Goal: Task Accomplishment & Management: Manage account settings

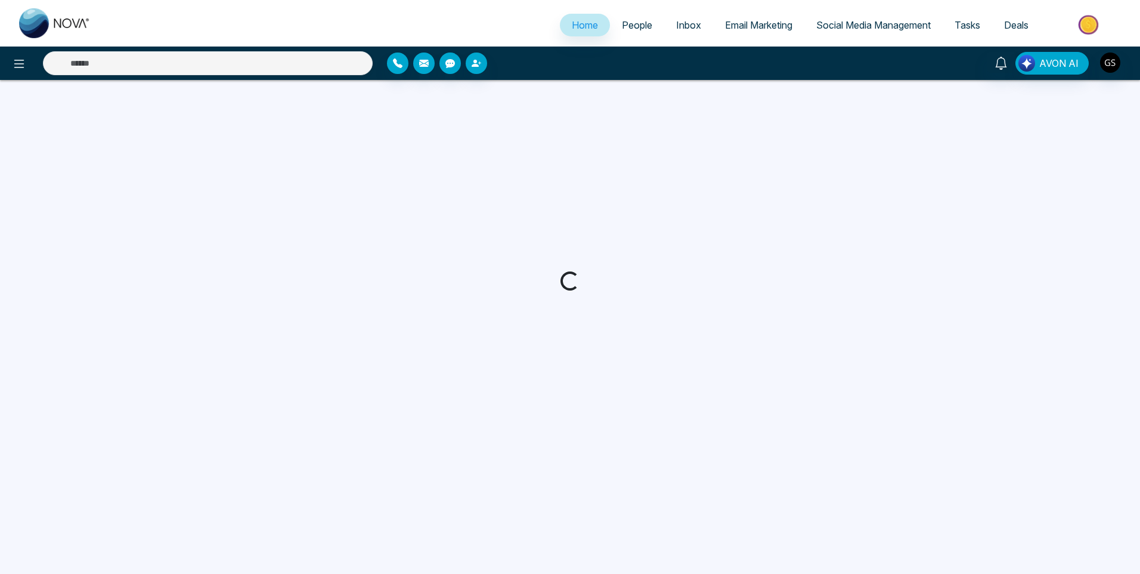
select select "*"
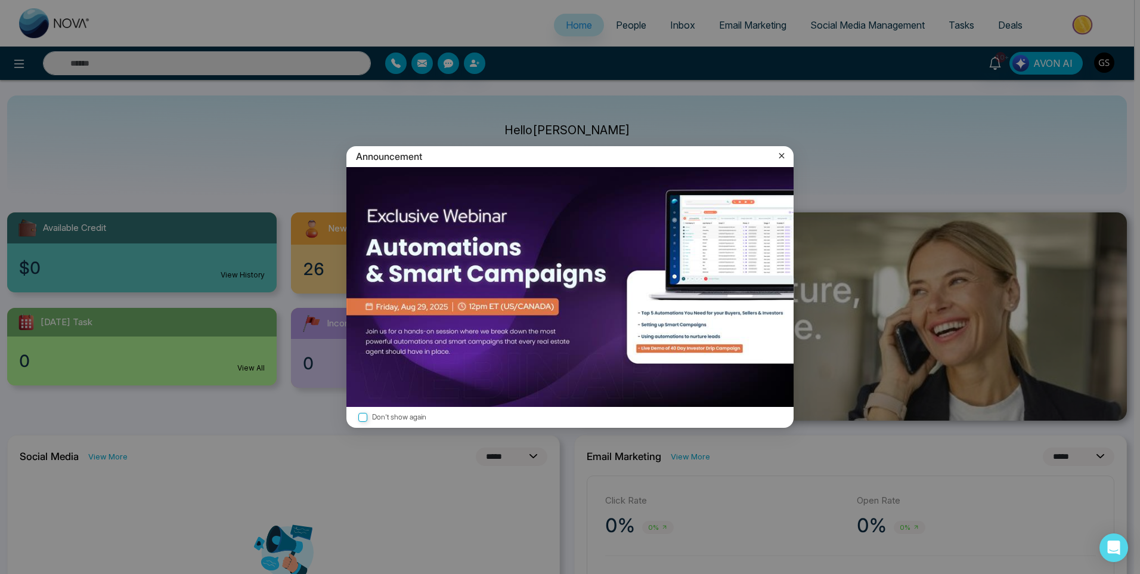
click at [785, 151] on icon at bounding box center [782, 156] width 12 height 12
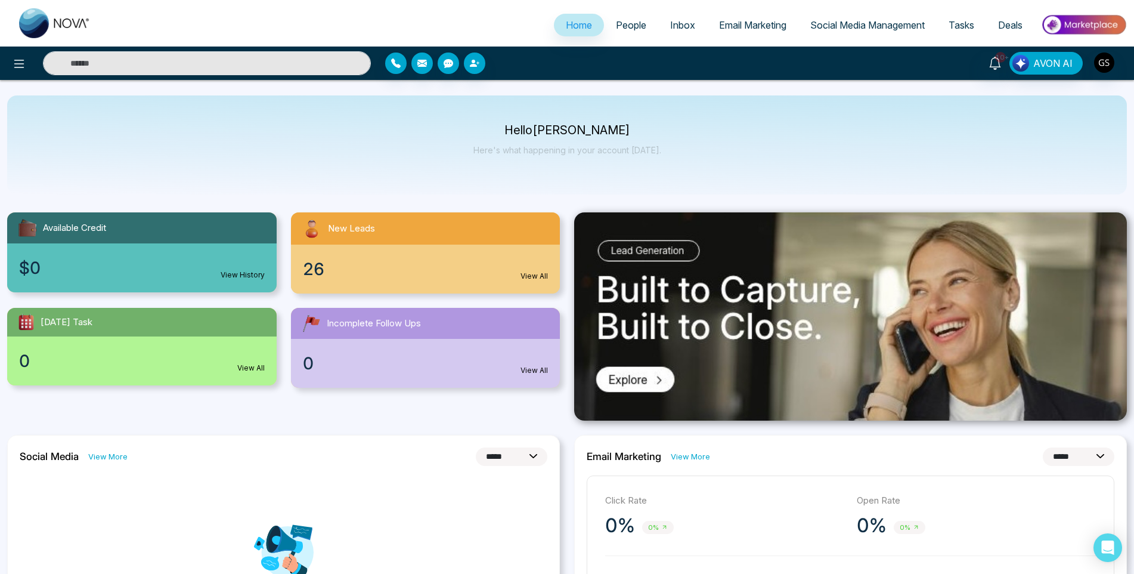
click at [628, 27] on span "People" at bounding box center [631, 25] width 30 height 12
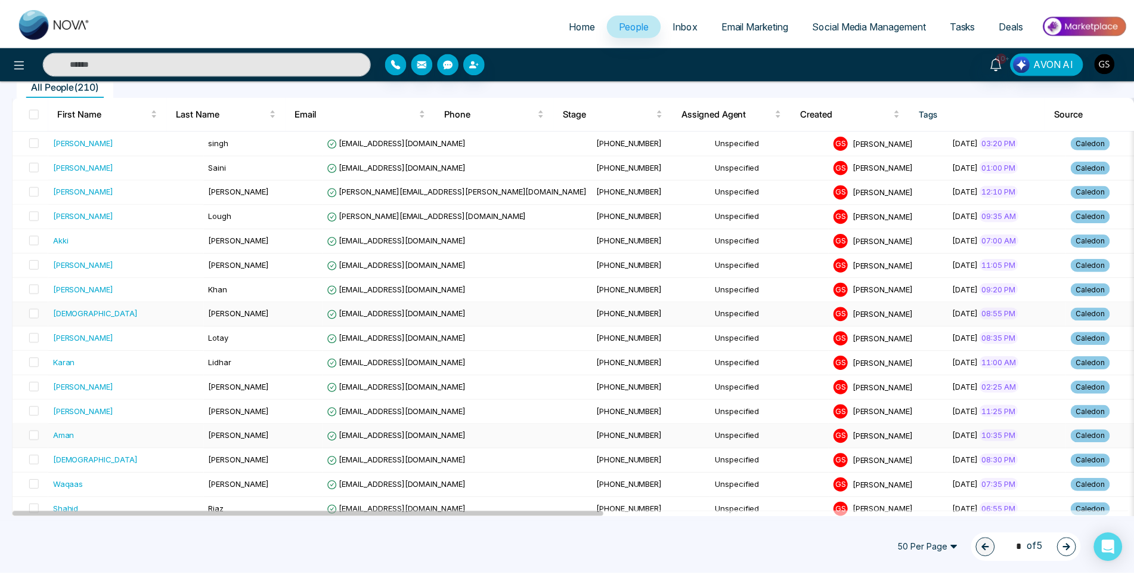
scroll to position [119, 0]
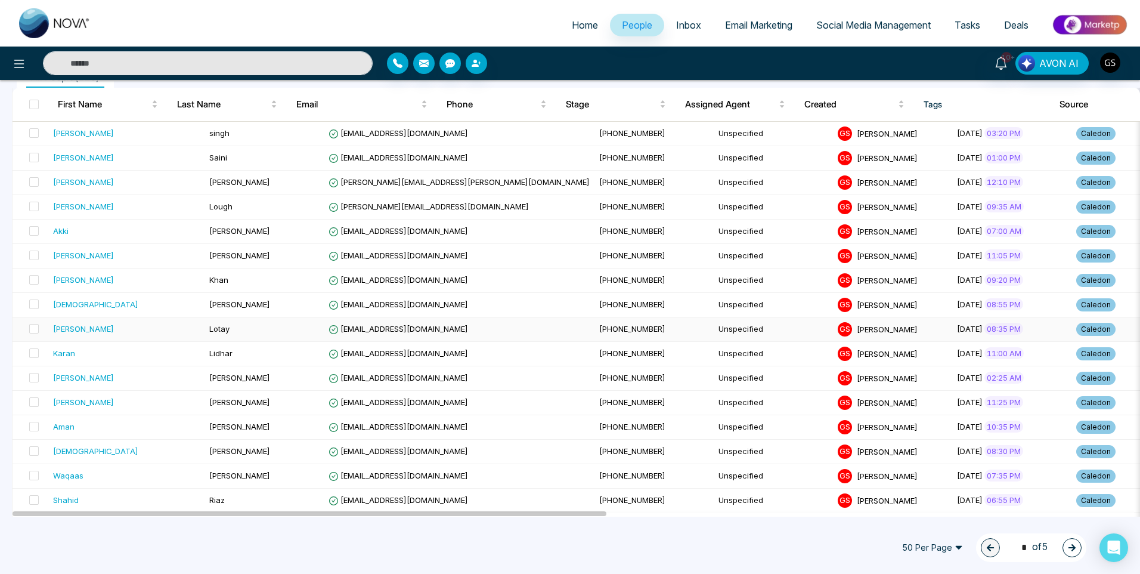
click at [389, 338] on td "[EMAIL_ADDRESS][DOMAIN_NAME]" at bounding box center [459, 329] width 271 height 24
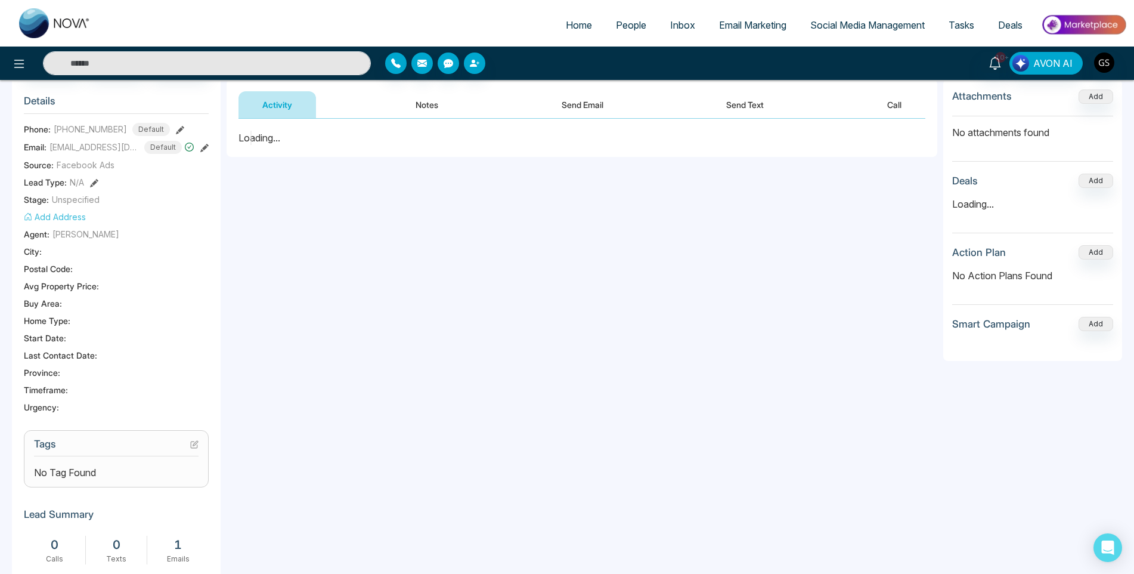
scroll to position [179, 0]
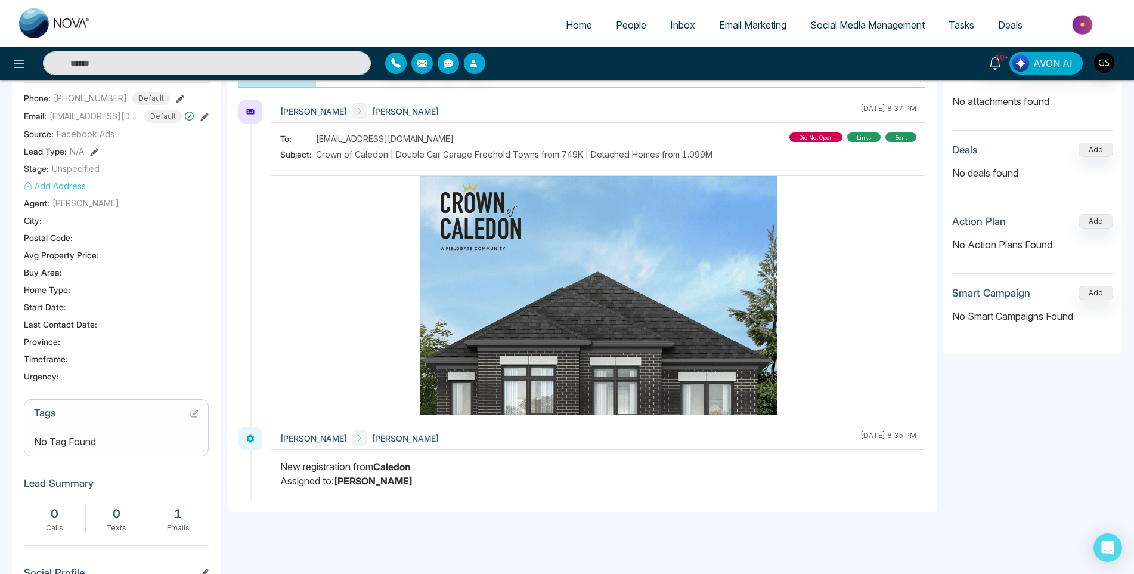
click at [191, 411] on icon at bounding box center [194, 413] width 7 height 7
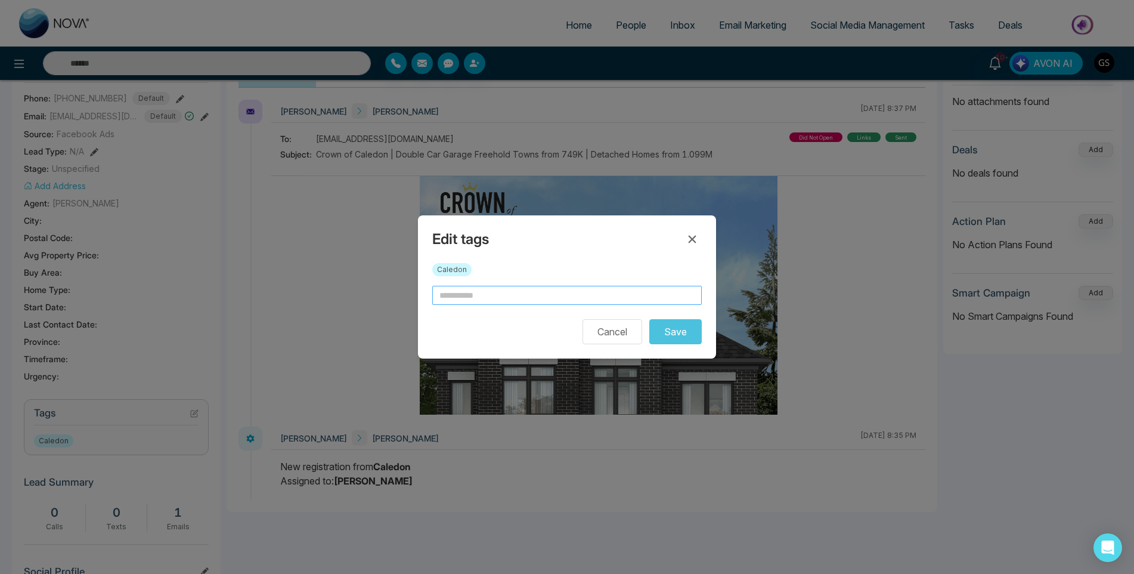
click at [500, 286] on input "text" at bounding box center [567, 295] width 270 height 19
click at [499, 293] on input "text" at bounding box center [567, 295] width 270 height 19
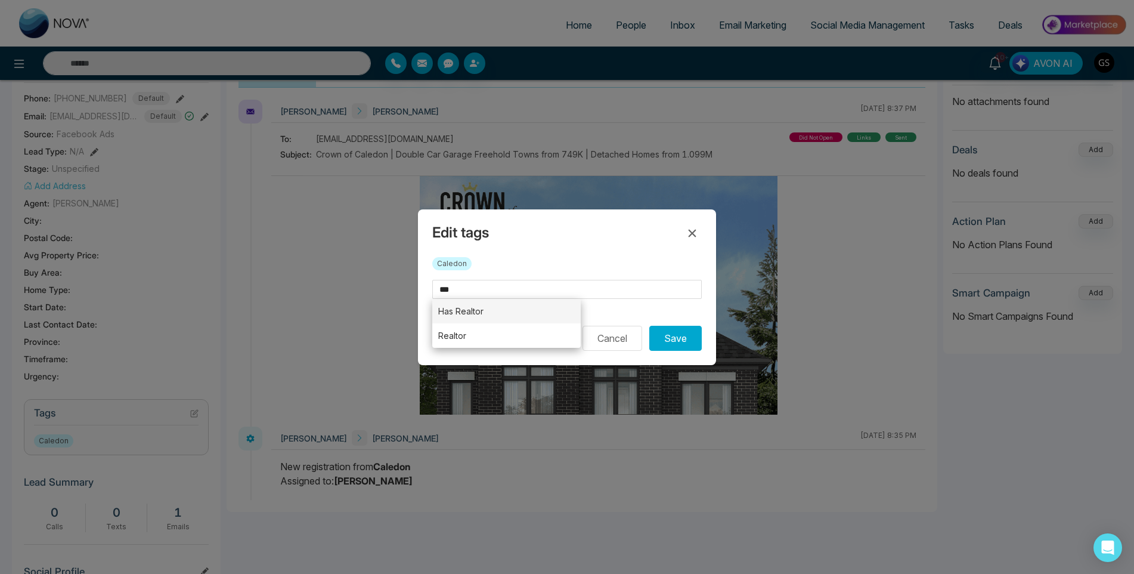
click at [483, 313] on li "Has Realtor" at bounding box center [506, 311] width 149 height 24
drag, startPoint x: 483, startPoint y: 313, endPoint x: 483, endPoint y: 330, distance: 16.7
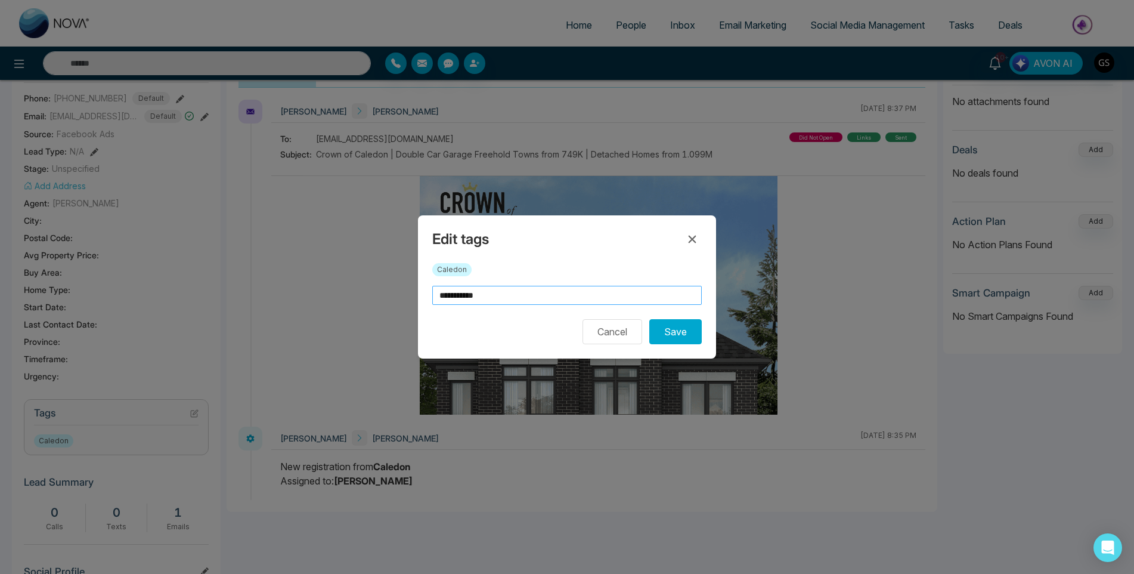
click at [531, 290] on input "**********" at bounding box center [567, 295] width 270 height 19
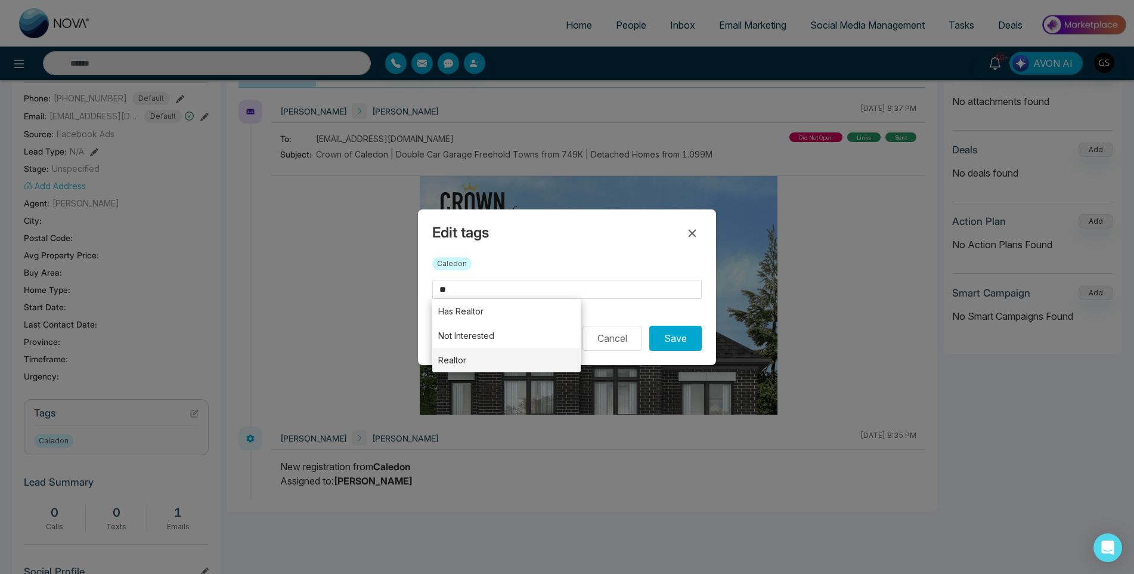
click at [489, 360] on li "Realtor" at bounding box center [506, 360] width 149 height 24
type input "*******"
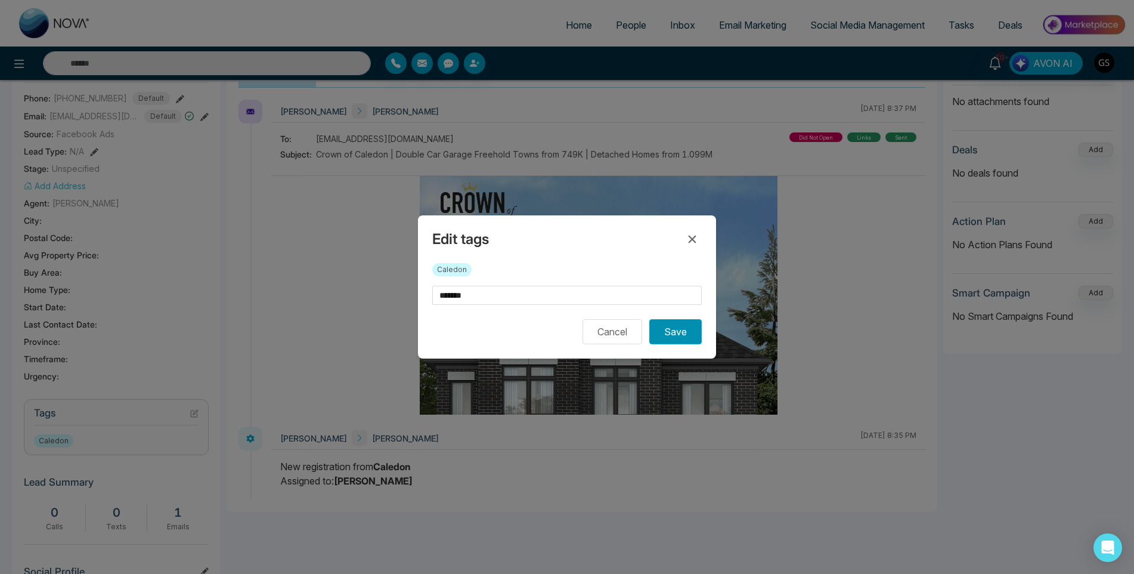
click at [665, 333] on button "Save" at bounding box center [675, 331] width 52 height 25
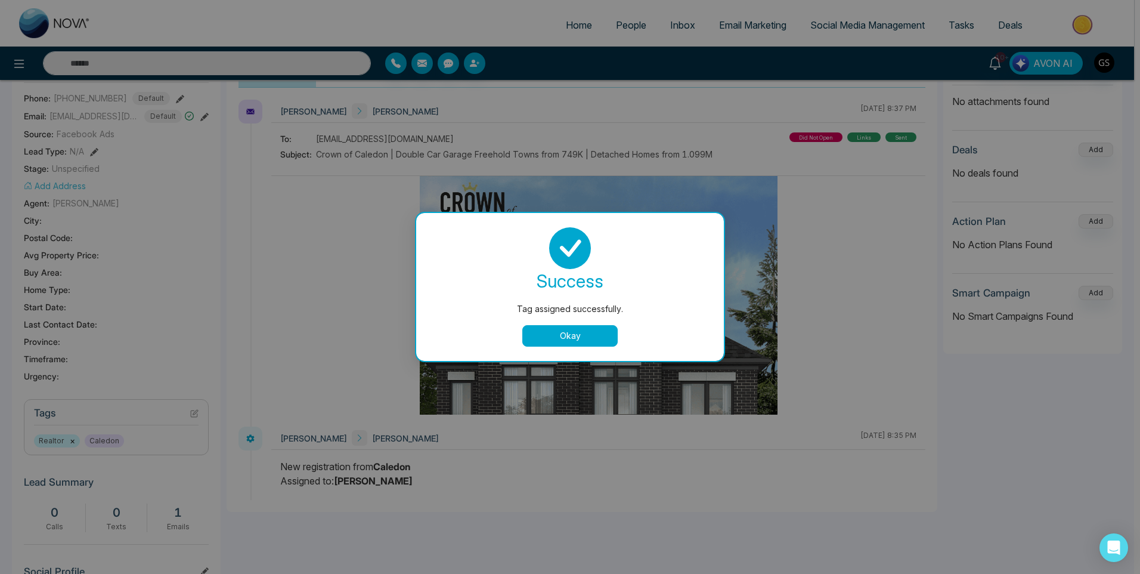
click at [587, 336] on button "Okay" at bounding box center [569, 335] width 95 height 21
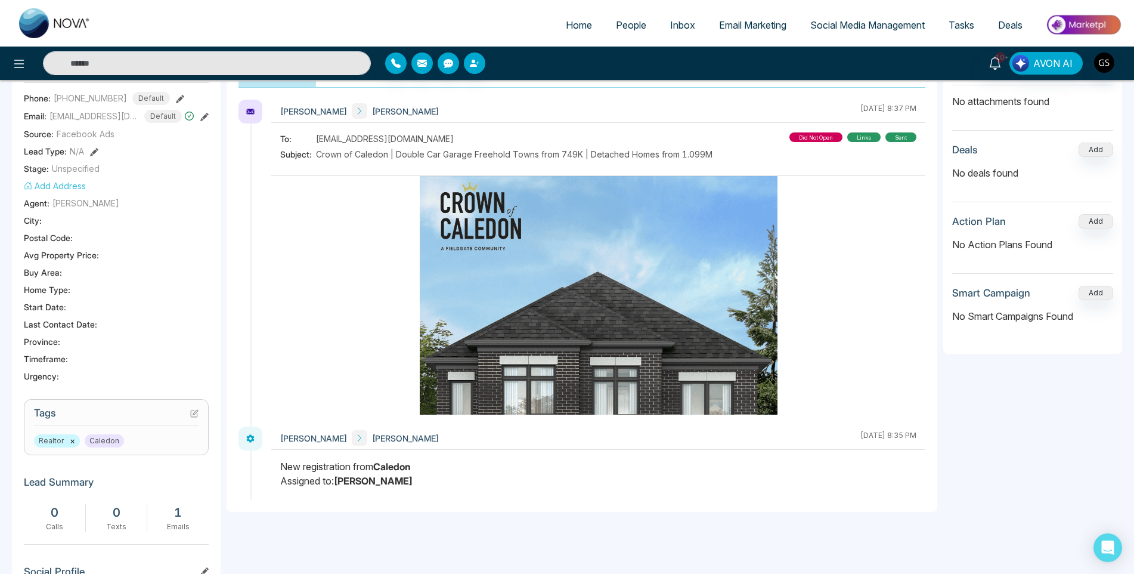
click at [639, 31] on link "People" at bounding box center [631, 25] width 54 height 23
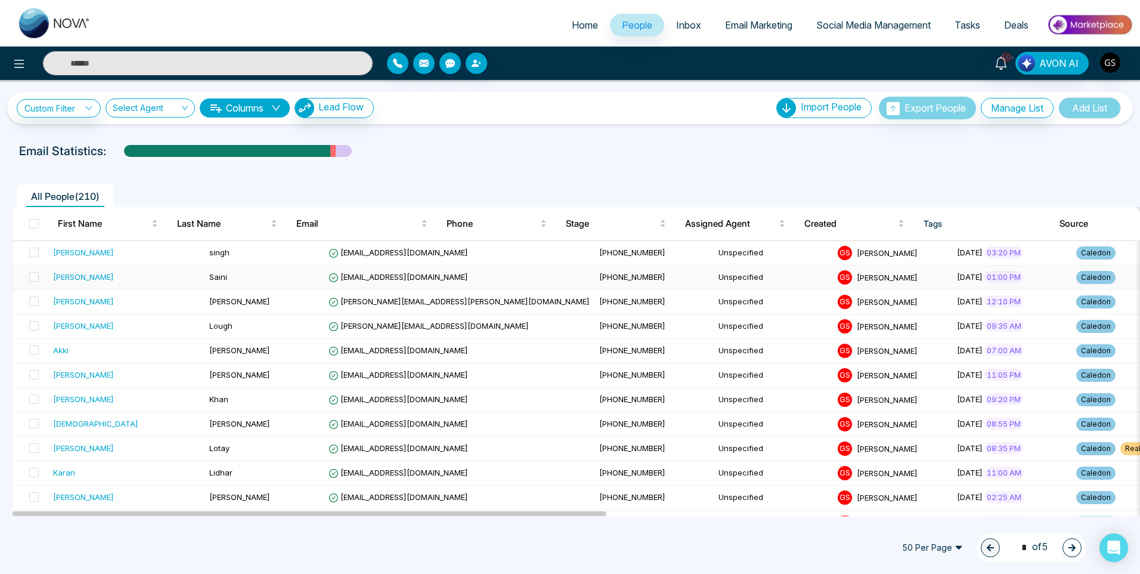
click at [595, 276] on td "[PHONE_NUMBER]" at bounding box center [654, 277] width 119 height 24
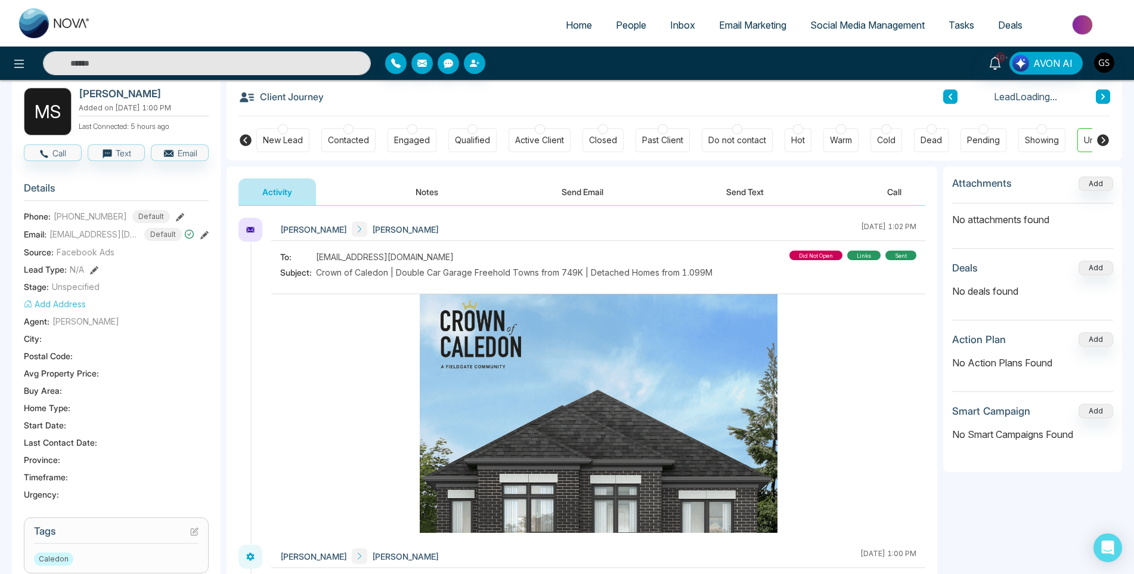
scroll to position [119, 0]
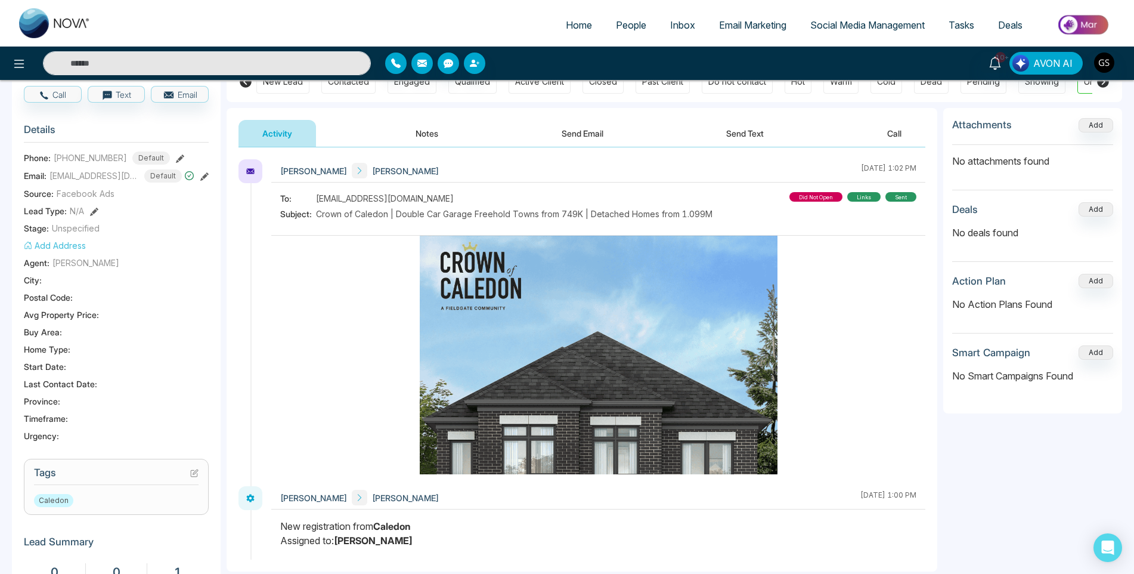
click at [192, 472] on icon at bounding box center [194, 473] width 8 height 8
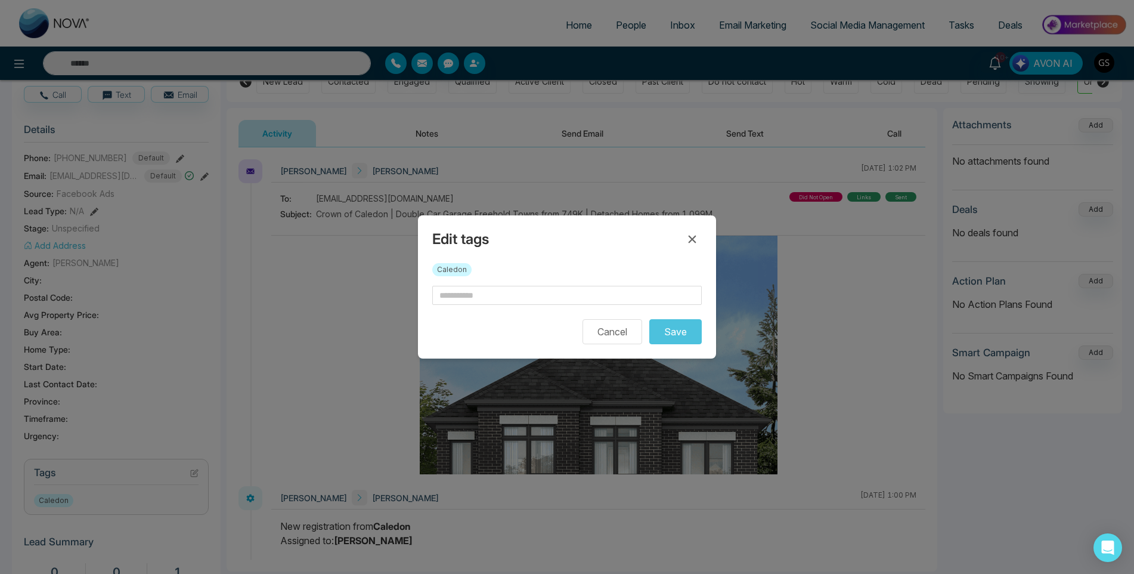
click at [474, 285] on div "Caledon" at bounding box center [567, 274] width 270 height 23
click at [472, 293] on input "text" at bounding box center [567, 295] width 270 height 19
drag, startPoint x: 526, startPoint y: 320, endPoint x: 515, endPoint y: 353, distance: 35.3
click at [508, 289] on input "**" at bounding box center [567, 295] width 270 height 19
click at [502, 297] on input "**" at bounding box center [567, 295] width 270 height 19
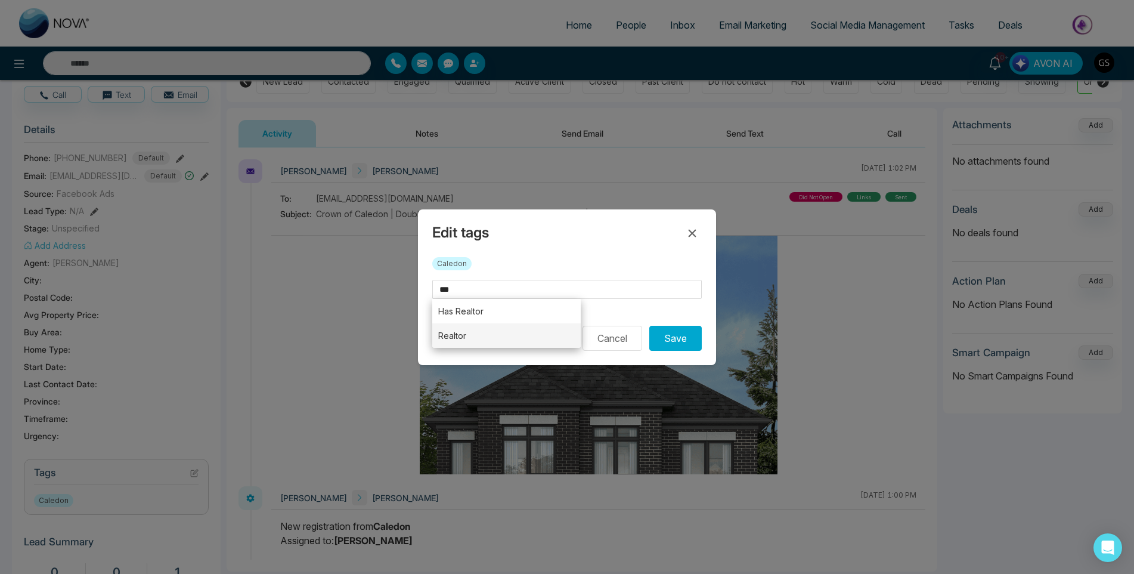
click at [482, 341] on li "Realtor" at bounding box center [506, 335] width 149 height 24
type input "*******"
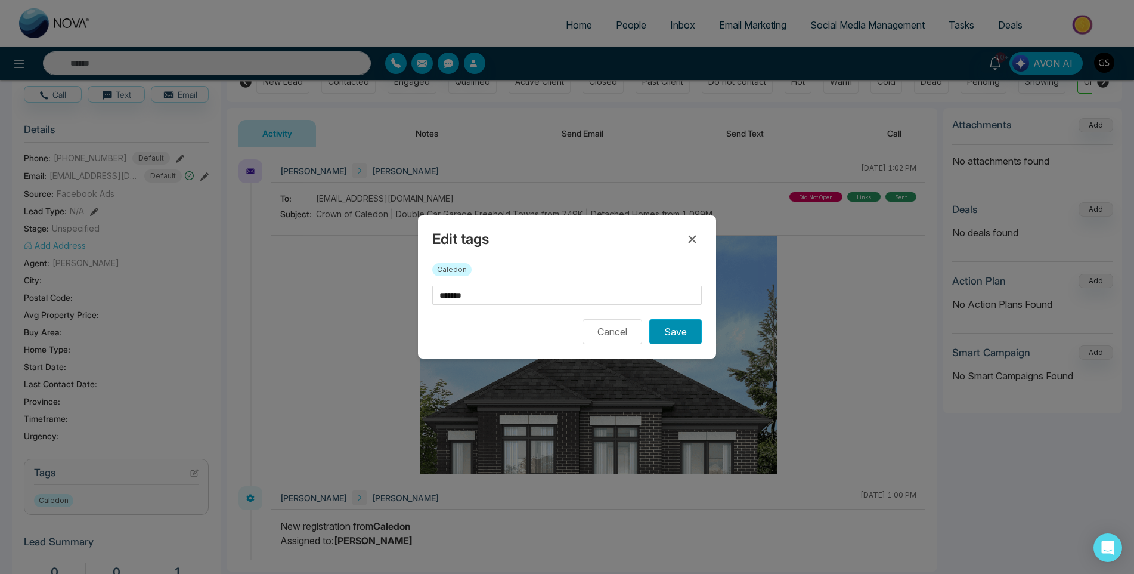
click at [674, 327] on button "Save" at bounding box center [675, 331] width 52 height 25
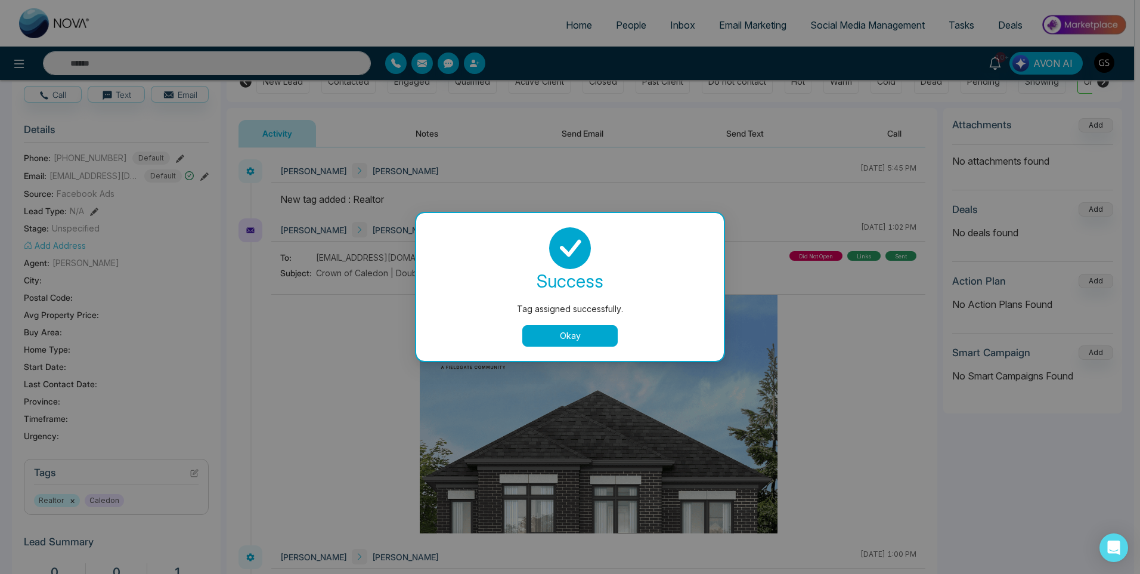
click at [502, 145] on div "Tag assigned successfully. success Tag assigned successfully. Okay" at bounding box center [570, 287] width 1140 height 574
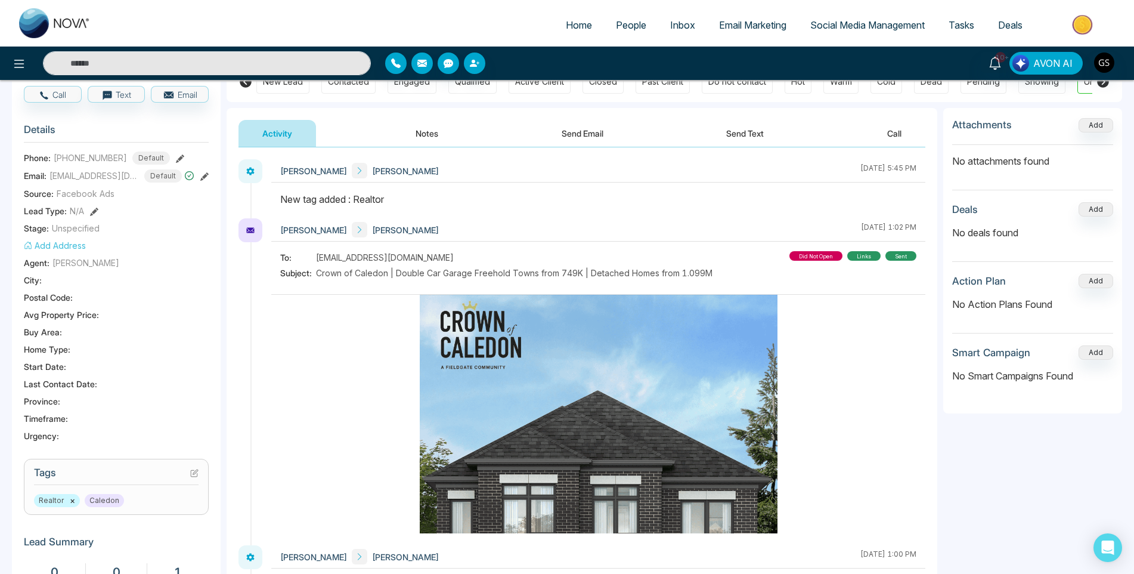
click at [653, 27] on link "People" at bounding box center [631, 25] width 54 height 23
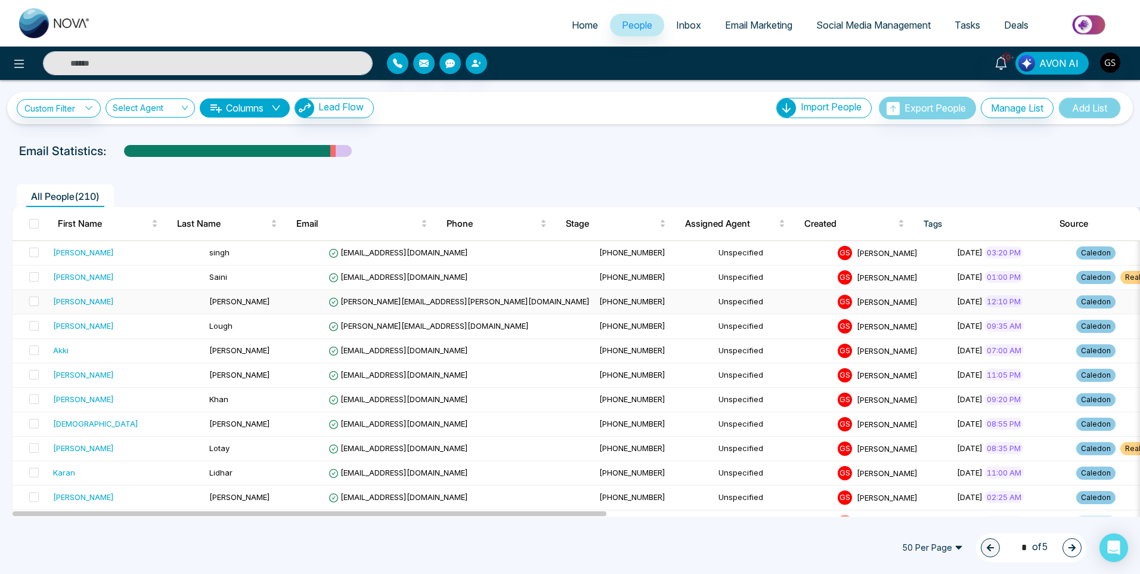
click at [209, 302] on span "[PERSON_NAME]" at bounding box center [239, 301] width 61 height 10
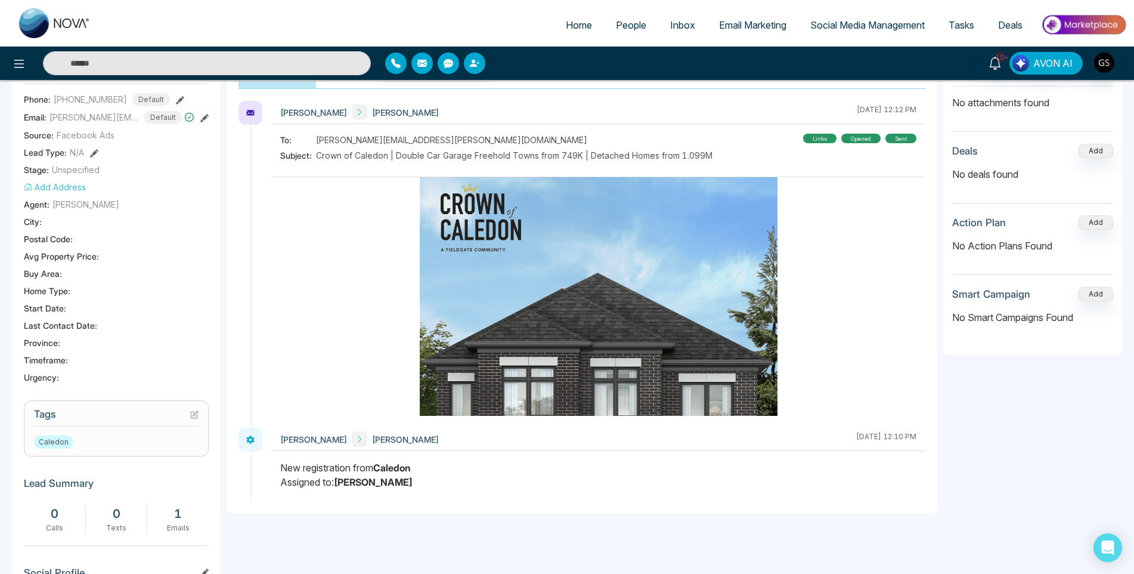
scroll to position [239, 0]
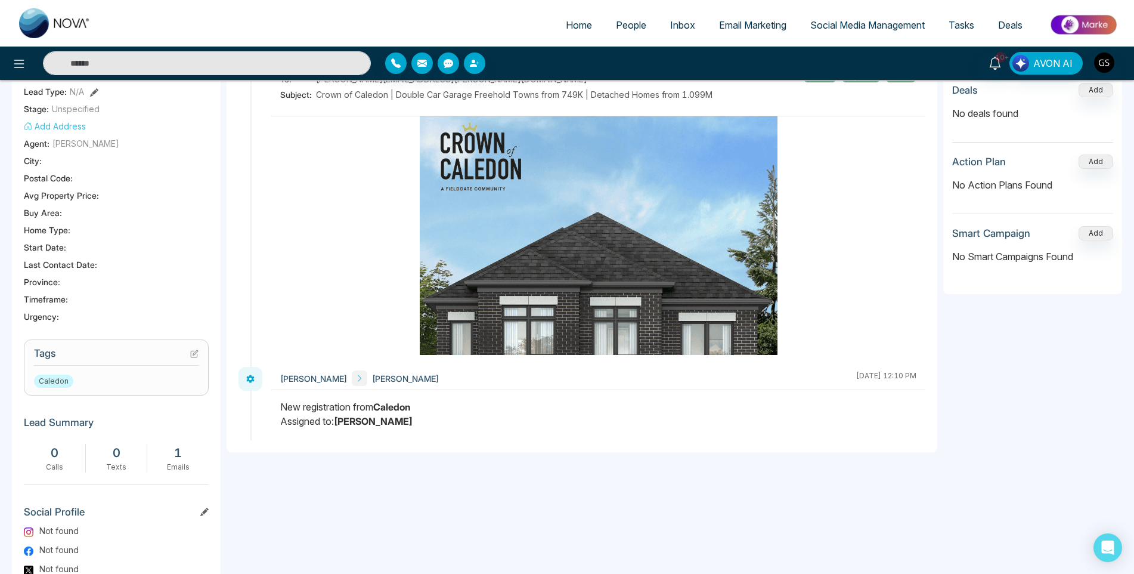
click at [192, 366] on h3 "Tags" at bounding box center [116, 356] width 165 height 18
click at [194, 358] on icon at bounding box center [194, 353] width 8 height 8
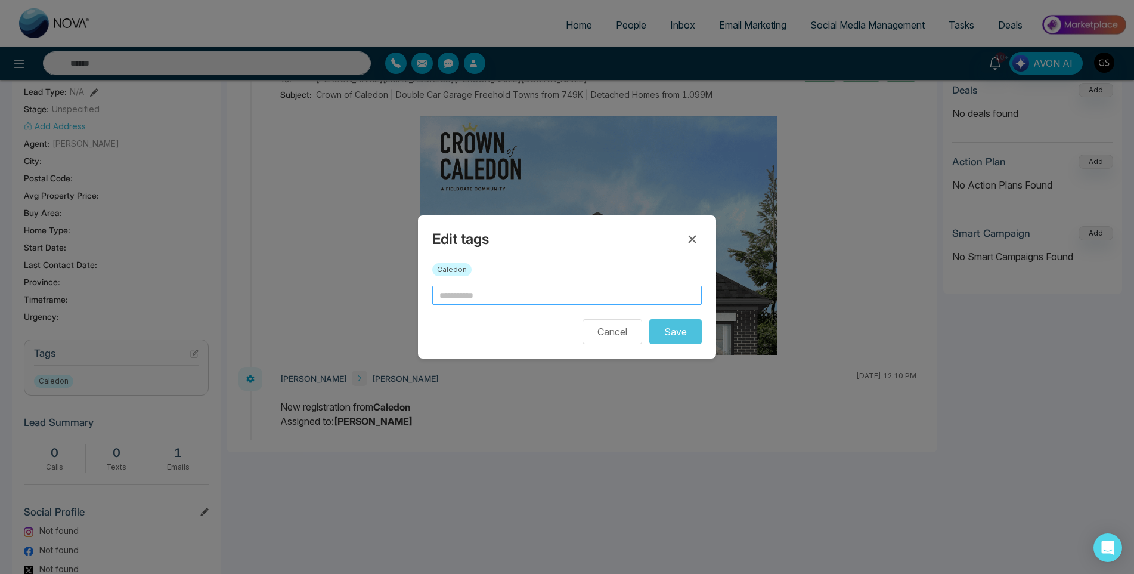
click at [466, 290] on input "text" at bounding box center [567, 295] width 270 height 19
type input "*"
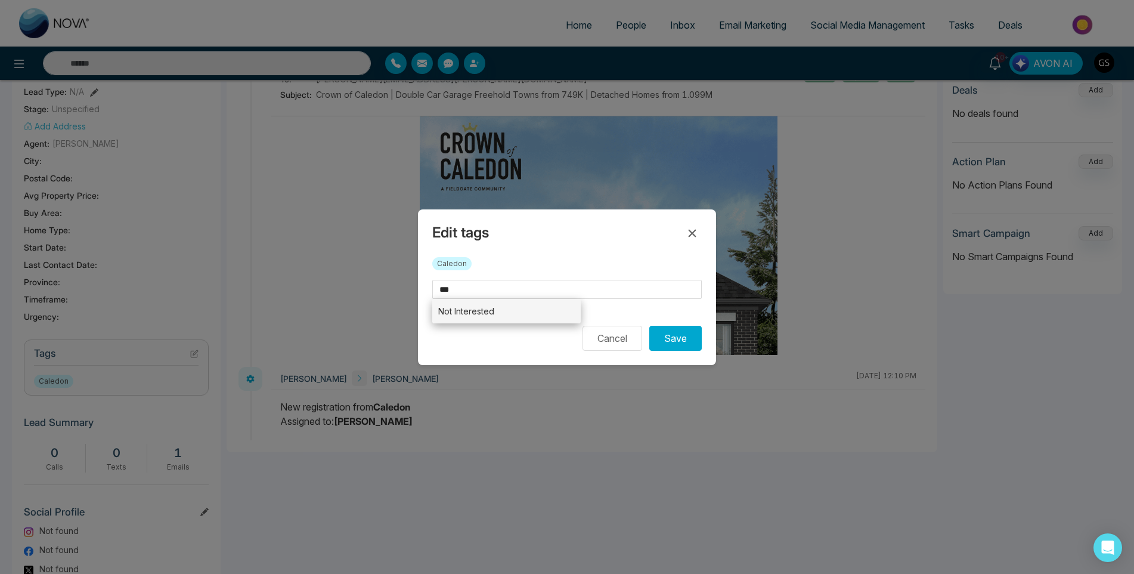
click at [482, 310] on li "Not Interested" at bounding box center [506, 311] width 149 height 24
type input "**********"
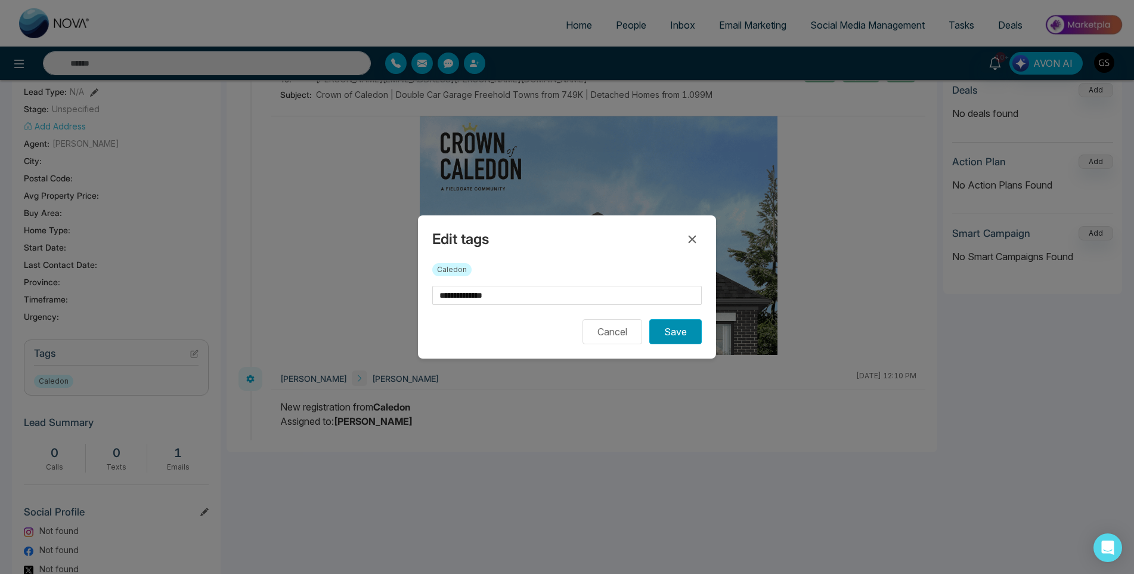
click at [664, 330] on button "Save" at bounding box center [675, 331] width 52 height 25
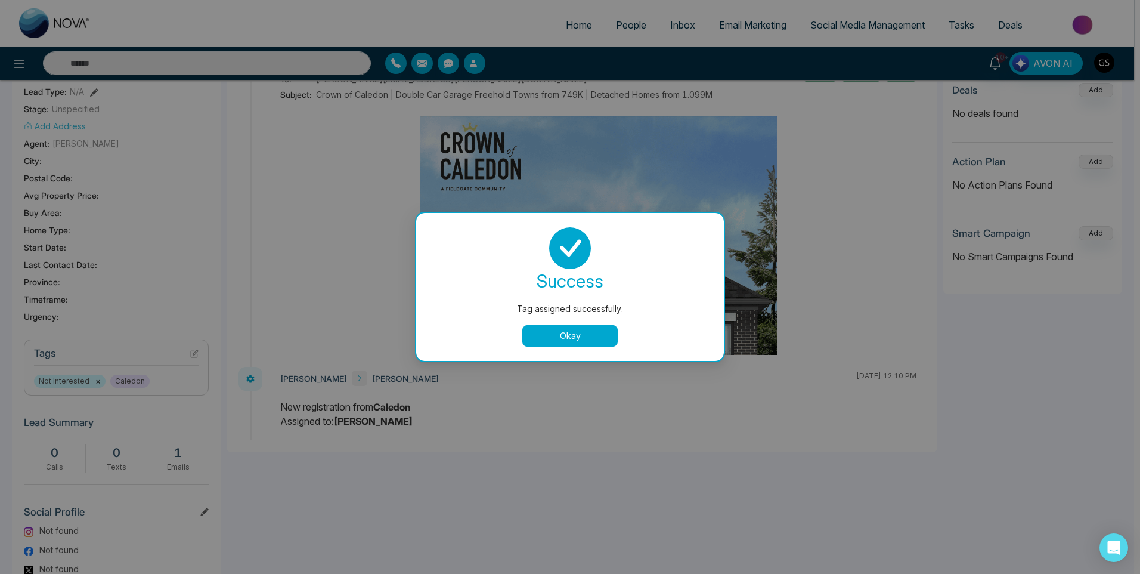
click at [665, 71] on div "Tag assigned successfully. success Tag assigned successfully. Okay" at bounding box center [570, 287] width 1140 height 574
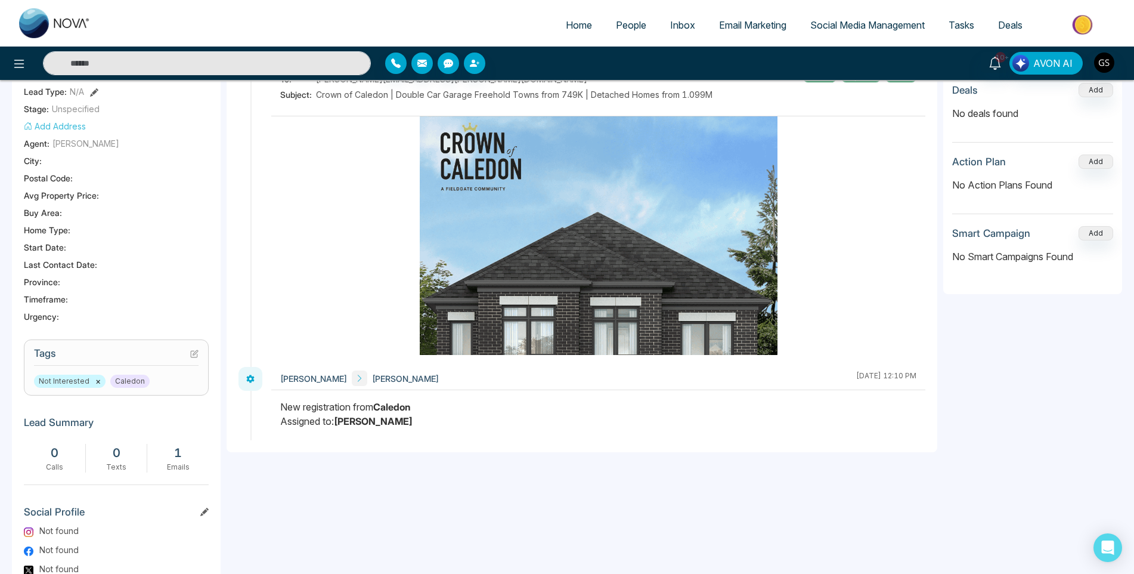
click at [630, 30] on span "People" at bounding box center [631, 25] width 30 height 12
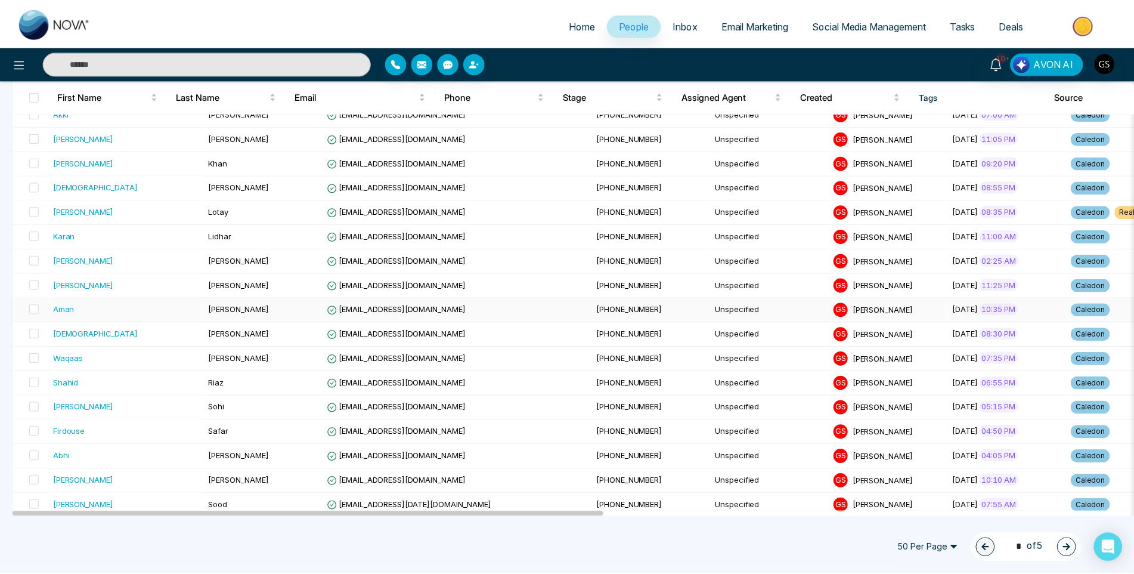
scroll to position [179, 0]
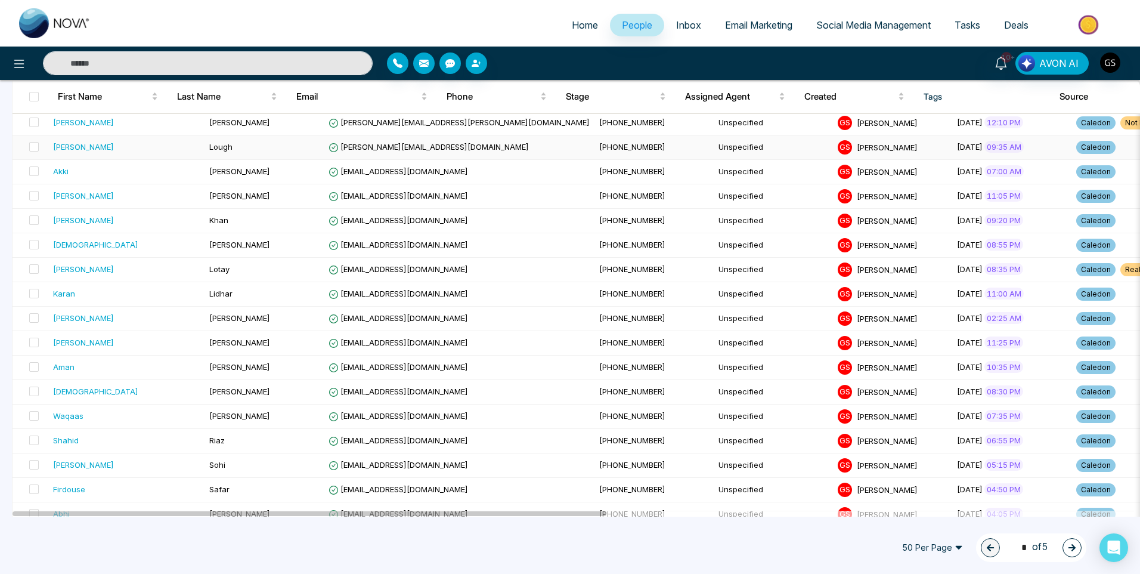
click at [329, 147] on span "[PERSON_NAME][EMAIL_ADDRESS][DOMAIN_NAME]" at bounding box center [429, 147] width 200 height 10
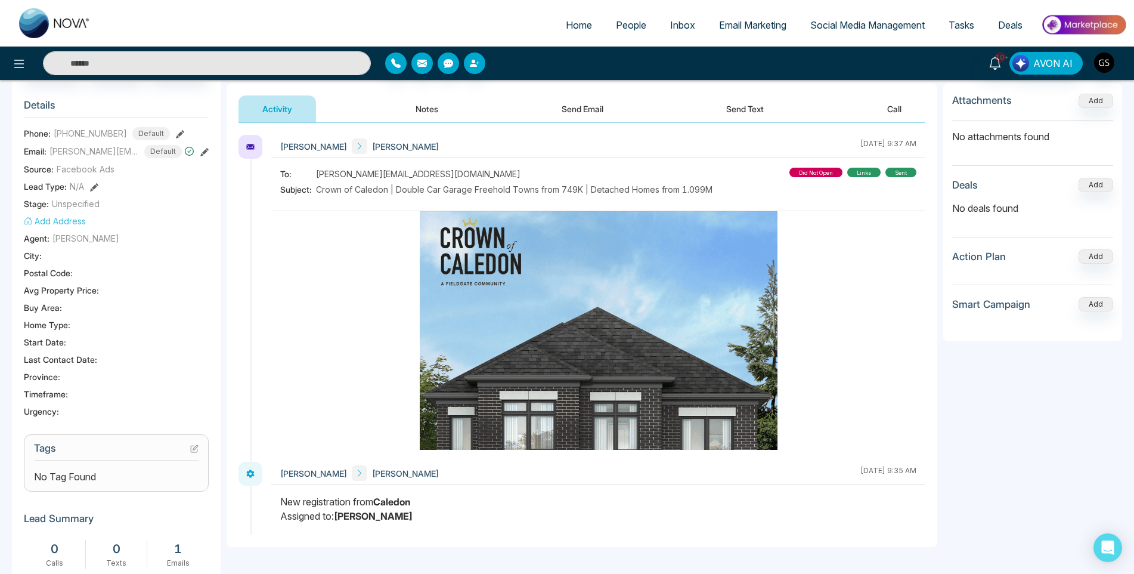
scroll to position [239, 0]
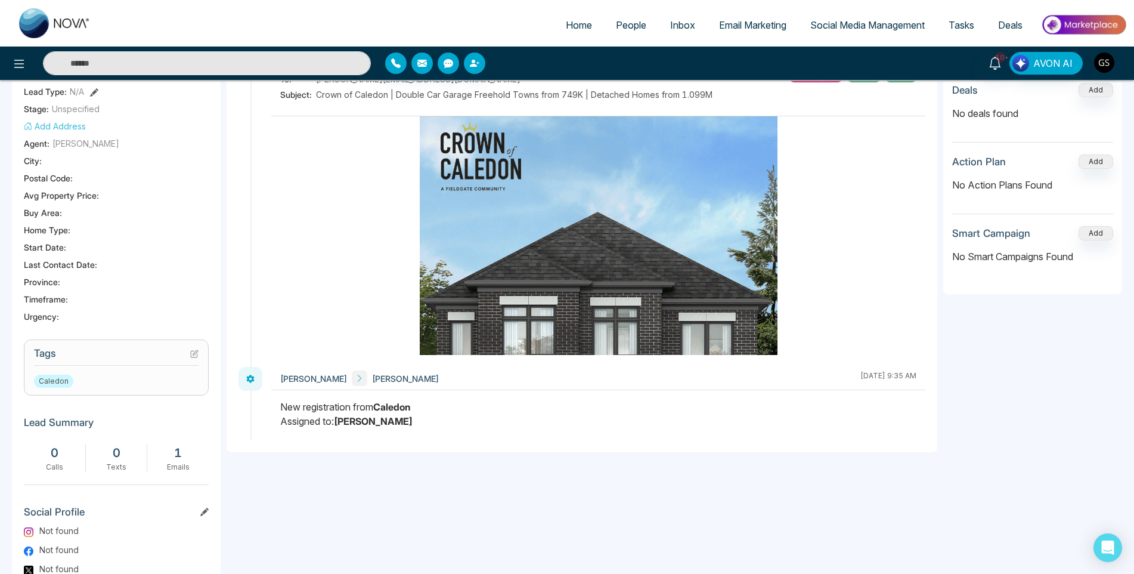
click at [199, 348] on section "Tags Caledon" at bounding box center [116, 367] width 185 height 56
click at [196, 351] on icon at bounding box center [194, 353] width 8 height 8
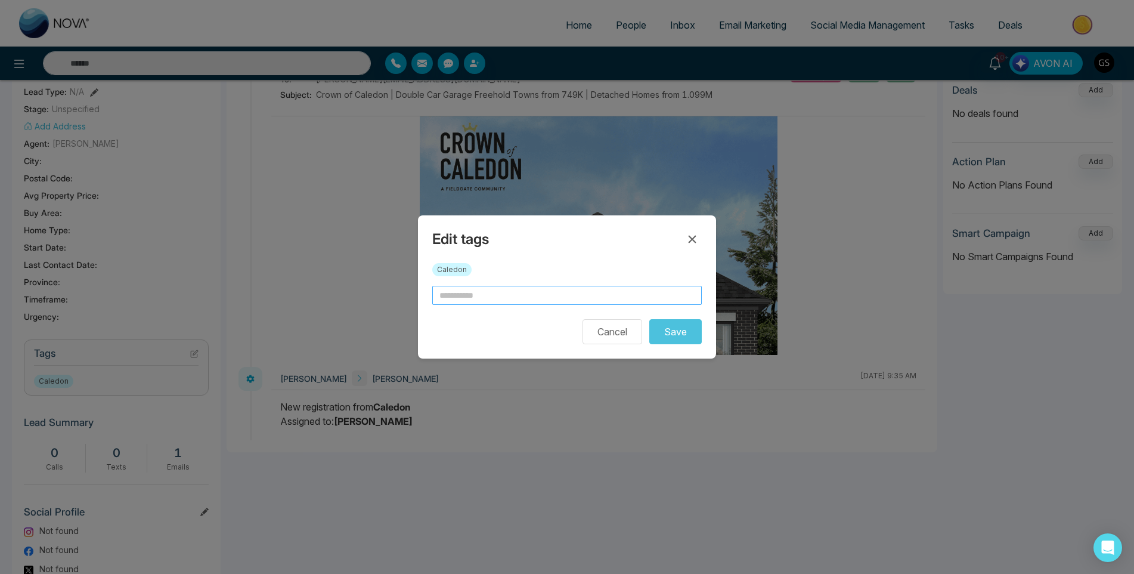
click at [484, 295] on input "text" at bounding box center [567, 295] width 270 height 19
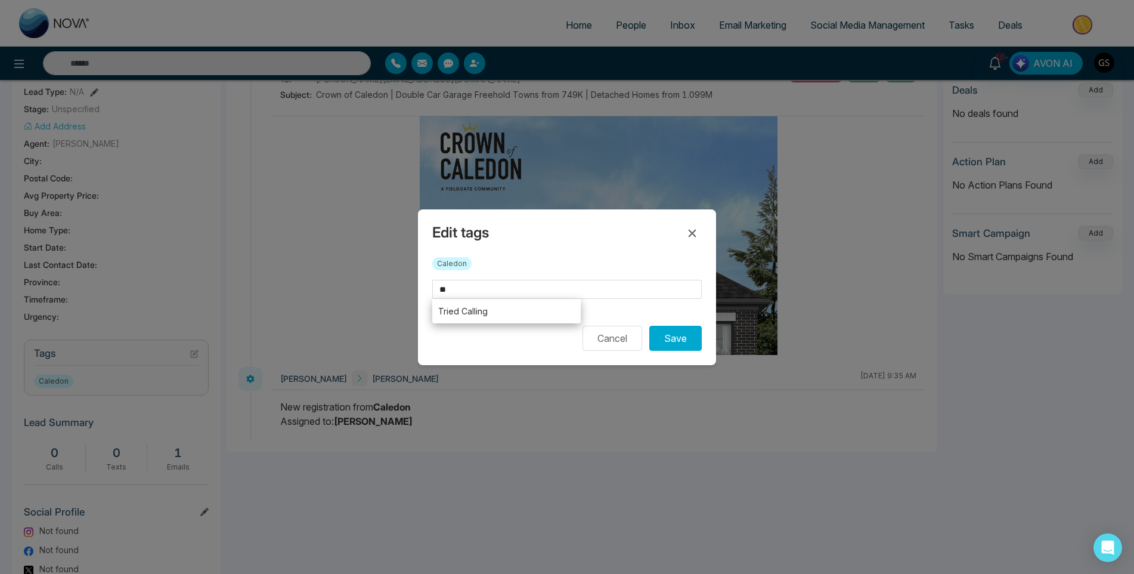
click at [480, 318] on li "Tried Calling" at bounding box center [506, 311] width 149 height 24
type input "**********"
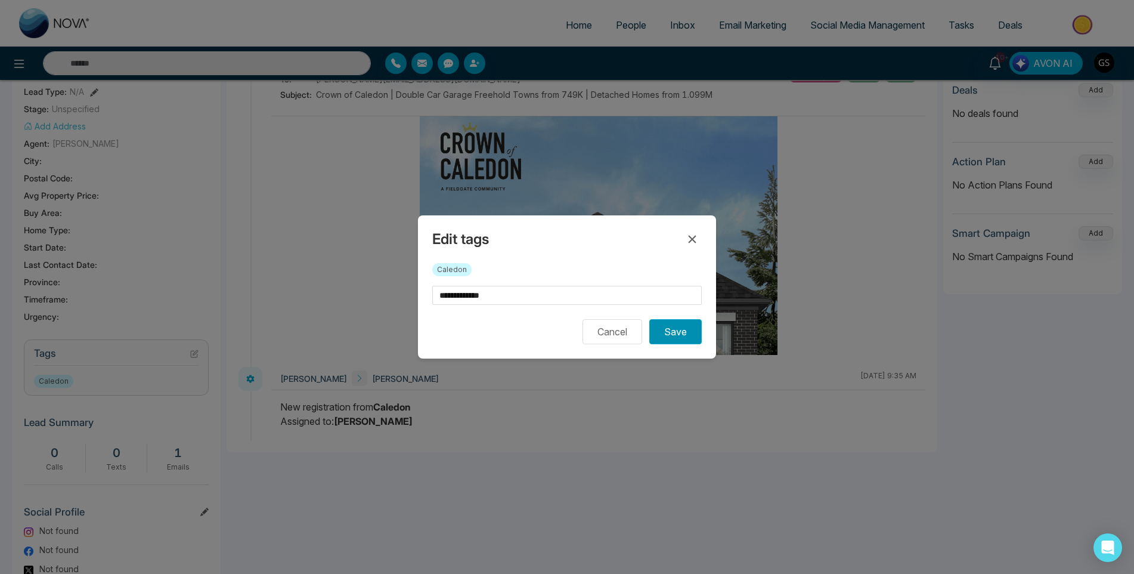
click at [680, 336] on button "Save" at bounding box center [675, 331] width 52 height 25
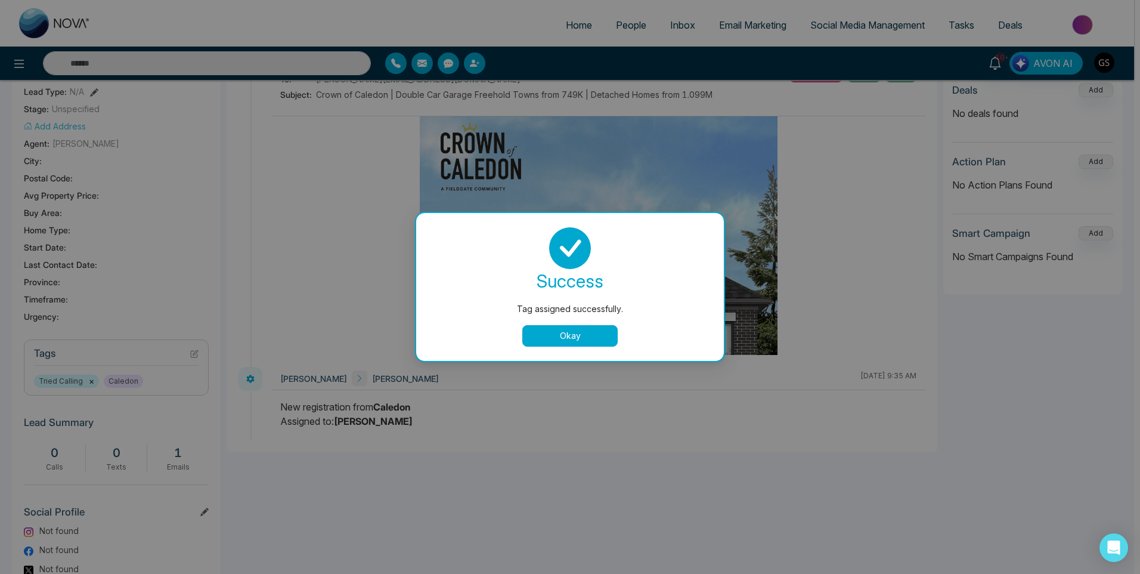
click at [633, 19] on div "Tag assigned successfully. success Tag assigned successfully. Okay" at bounding box center [570, 287] width 1140 height 574
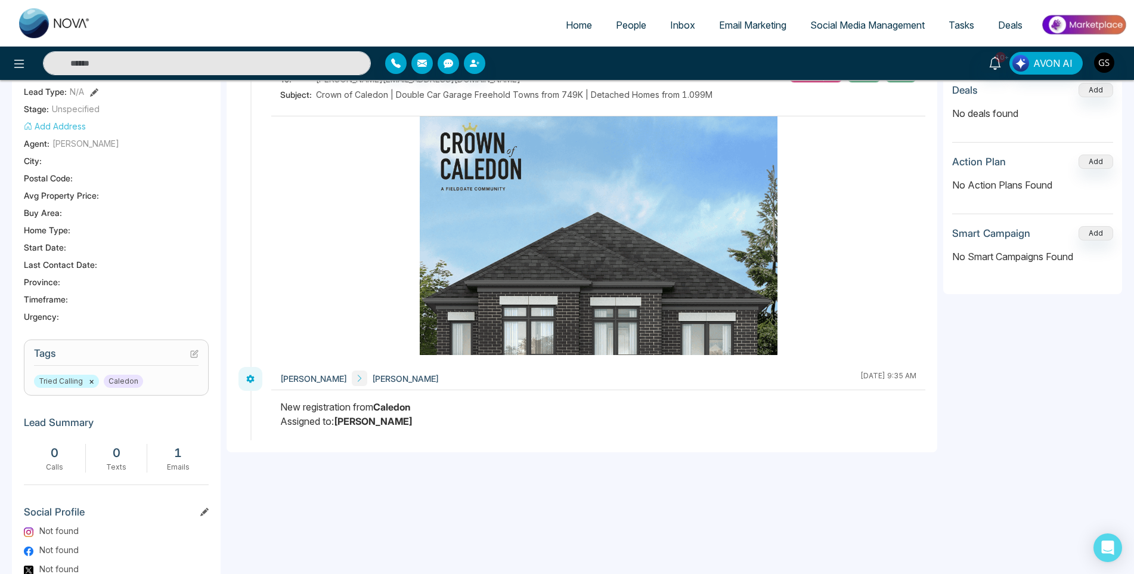
click at [629, 29] on span "People" at bounding box center [631, 25] width 30 height 12
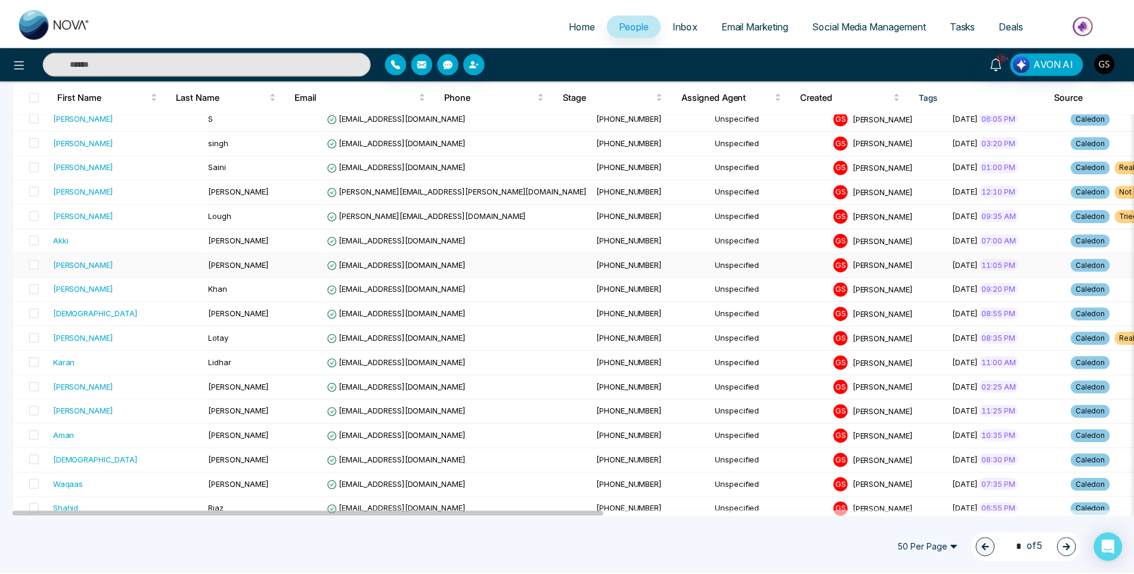
scroll to position [60, 0]
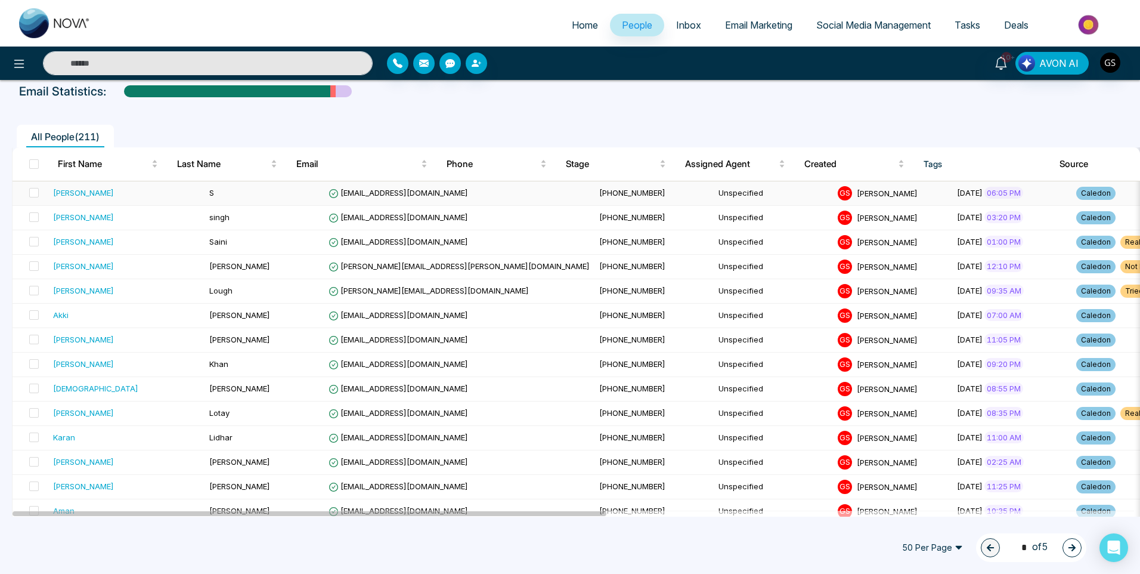
click at [329, 191] on span "[EMAIL_ADDRESS][DOMAIN_NAME]" at bounding box center [399, 193] width 140 height 10
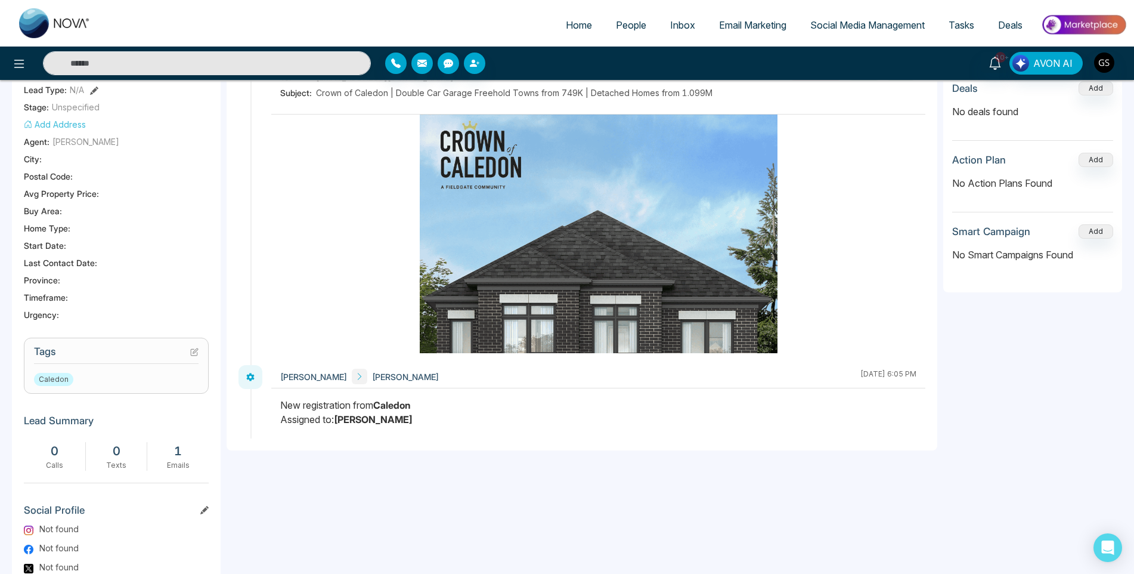
scroll to position [298, 0]
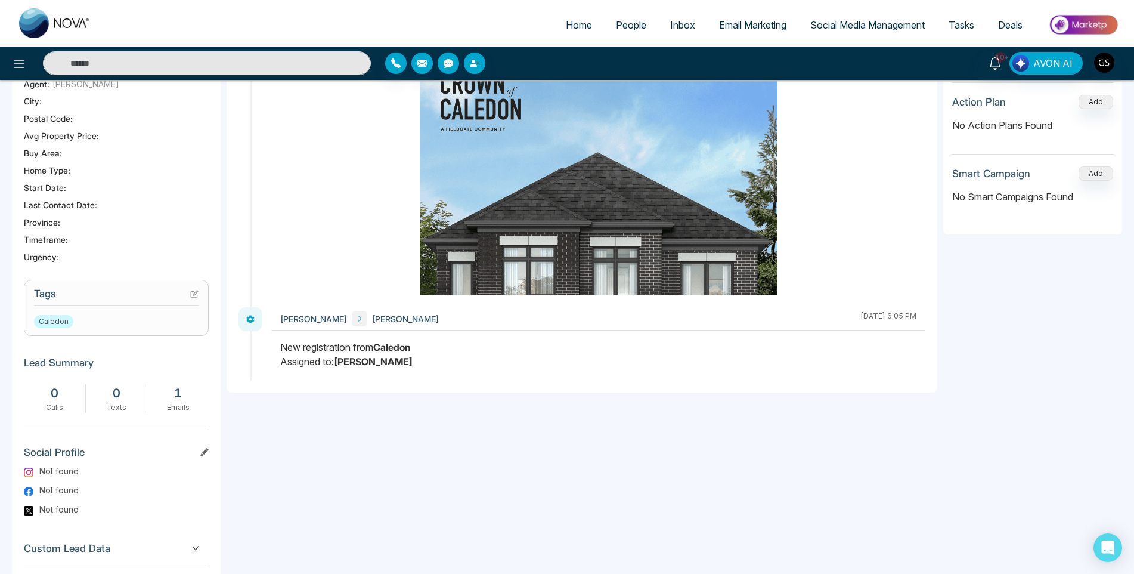
click at [195, 293] on icon at bounding box center [194, 294] width 8 height 8
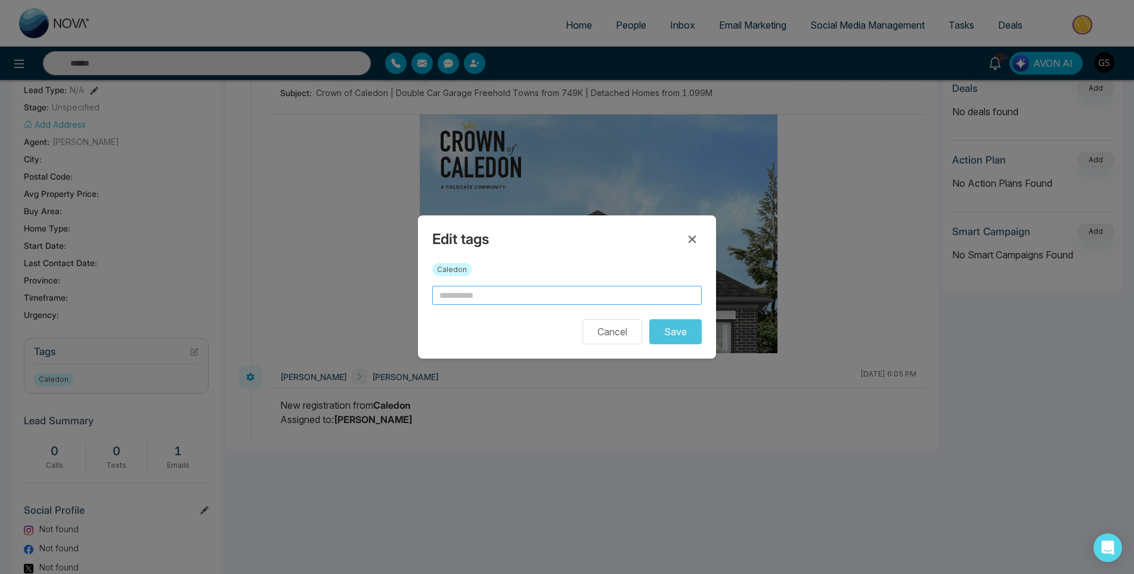
scroll to position [0, 46]
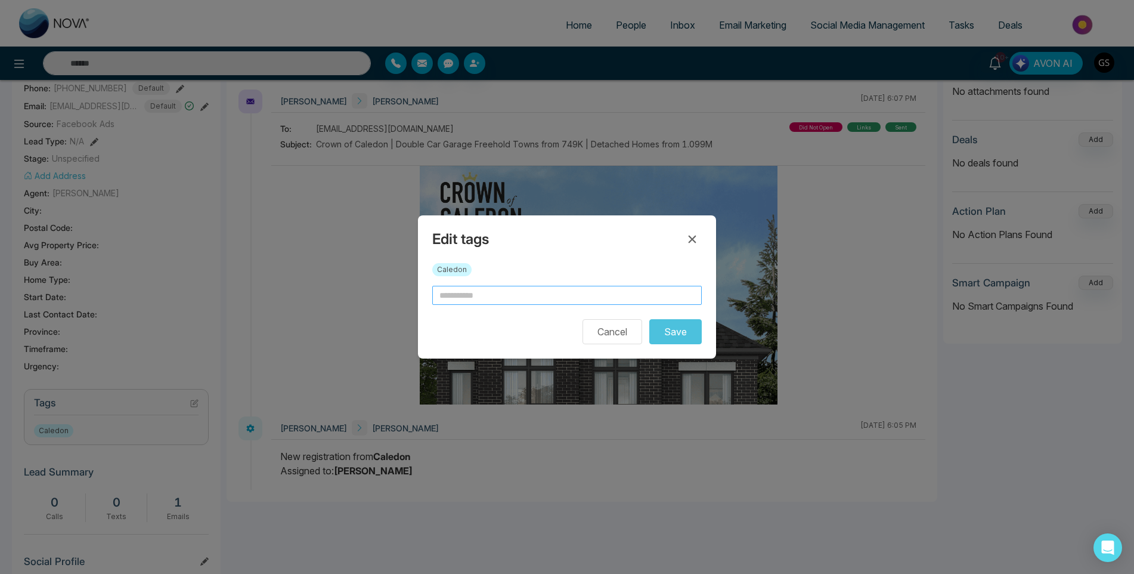
click at [502, 302] on input "text" at bounding box center [567, 295] width 270 height 19
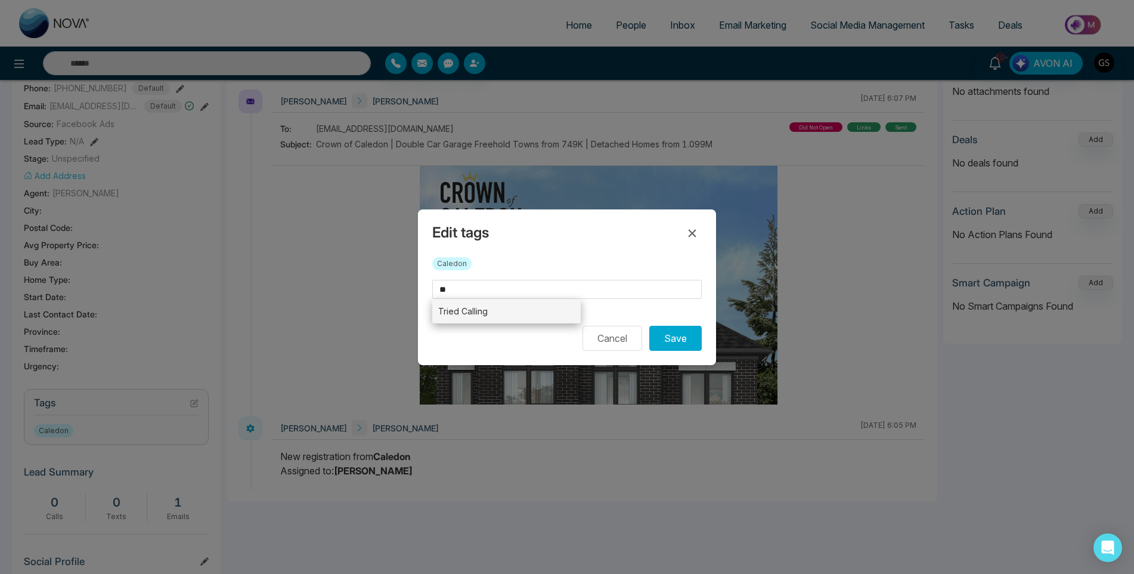
click at [499, 312] on li "Tried Calling" at bounding box center [506, 311] width 149 height 24
type input "**********"
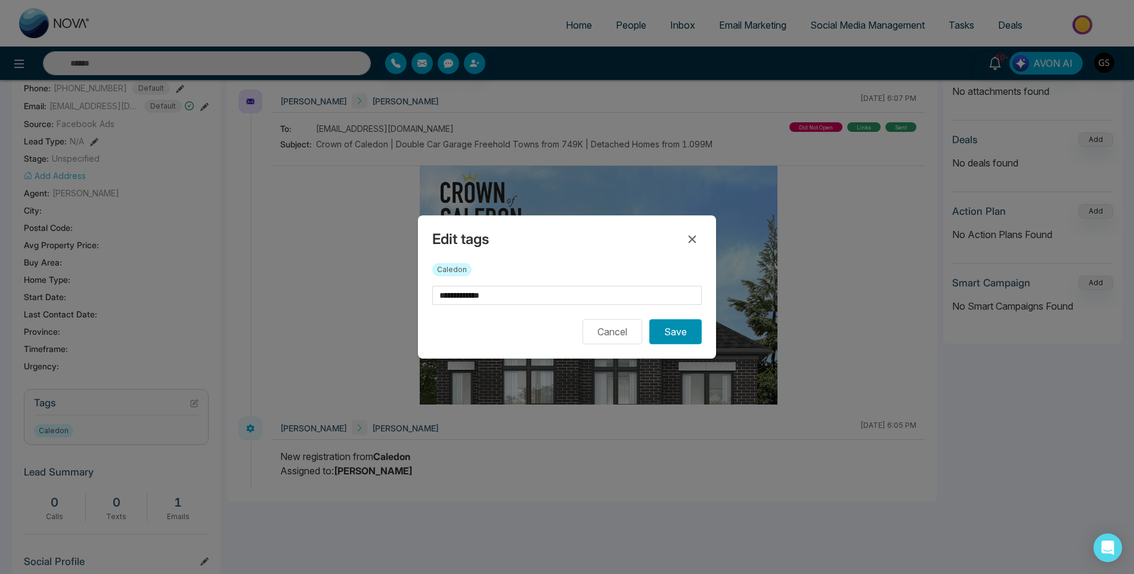
click at [657, 326] on button "Save" at bounding box center [675, 331] width 52 height 25
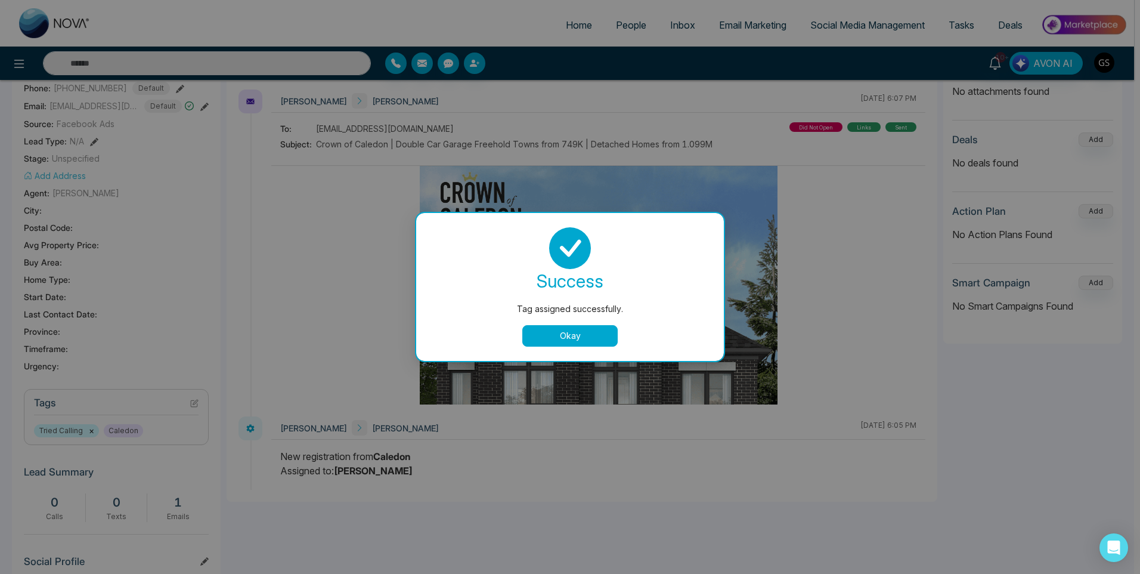
click at [744, 126] on div "Tag assigned successfully. success Tag assigned successfully. Okay" at bounding box center [570, 287] width 1140 height 574
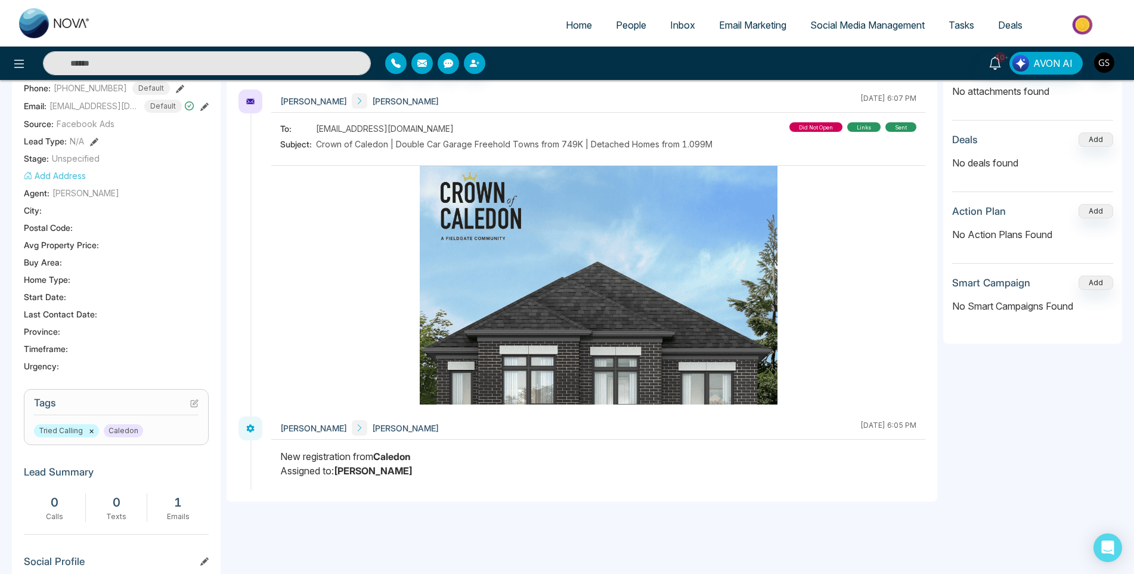
scroll to position [0, 40]
click at [636, 17] on link "People" at bounding box center [631, 25] width 54 height 23
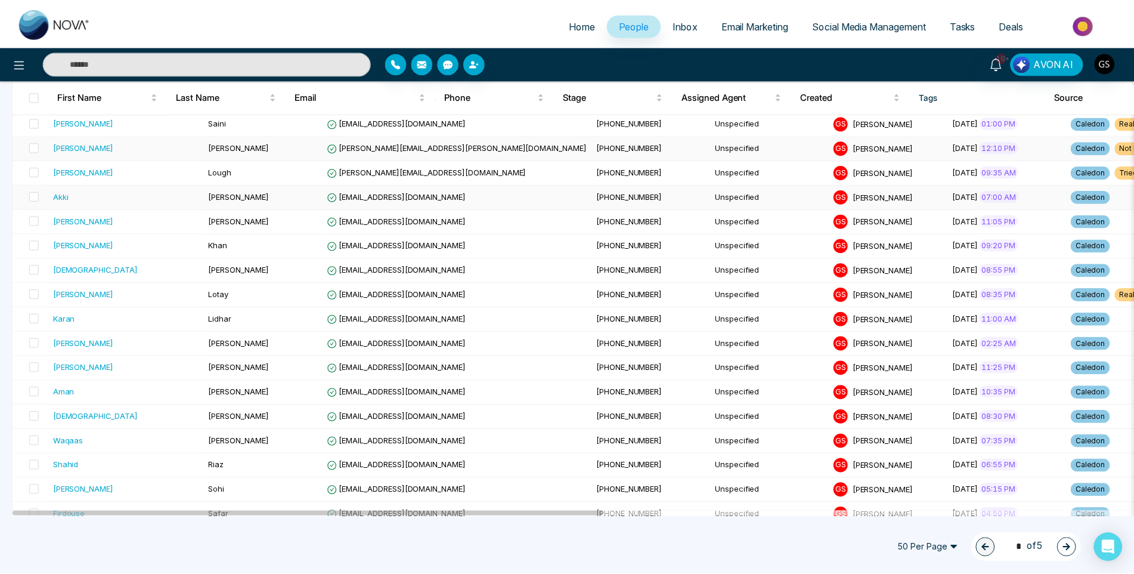
scroll to position [239, 0]
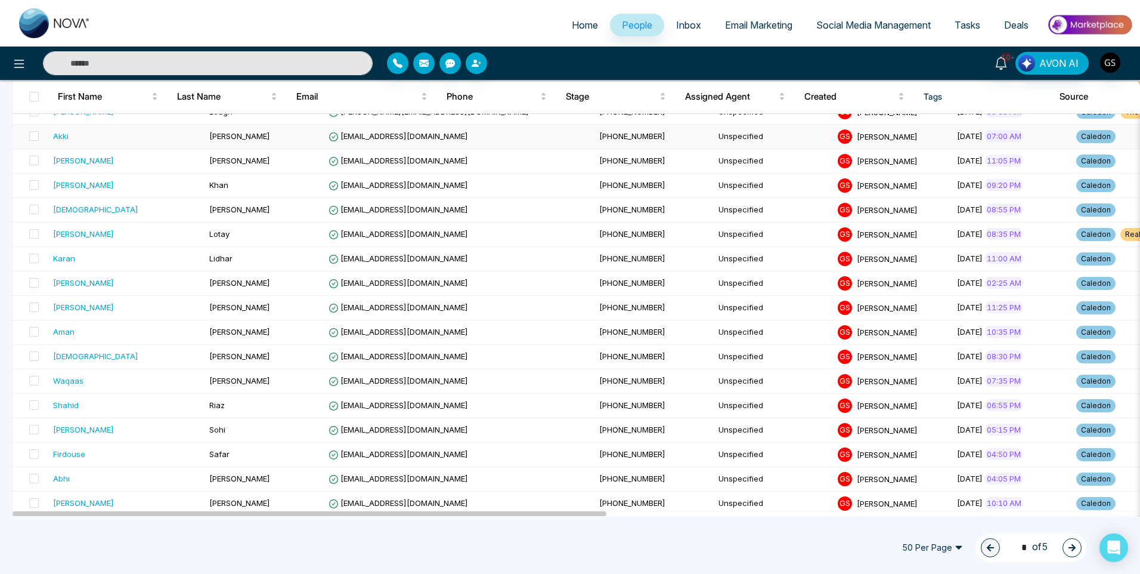
click at [227, 131] on td "[PERSON_NAME]" at bounding box center [264, 137] width 119 height 24
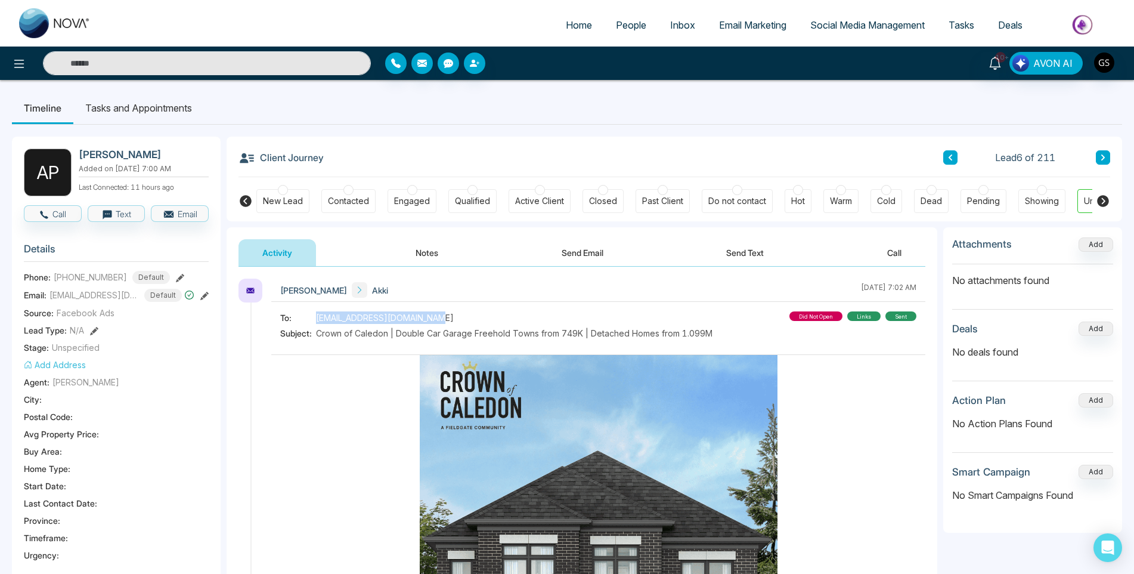
drag, startPoint x: 437, startPoint y: 319, endPoint x: 311, endPoint y: 318, distance: 125.3
click at [311, 318] on div "To: [EMAIL_ADDRESS][DOMAIN_NAME]" at bounding box center [496, 317] width 432 height 13
copy div "[EMAIL_ADDRESS][DOMAIN_NAME]"
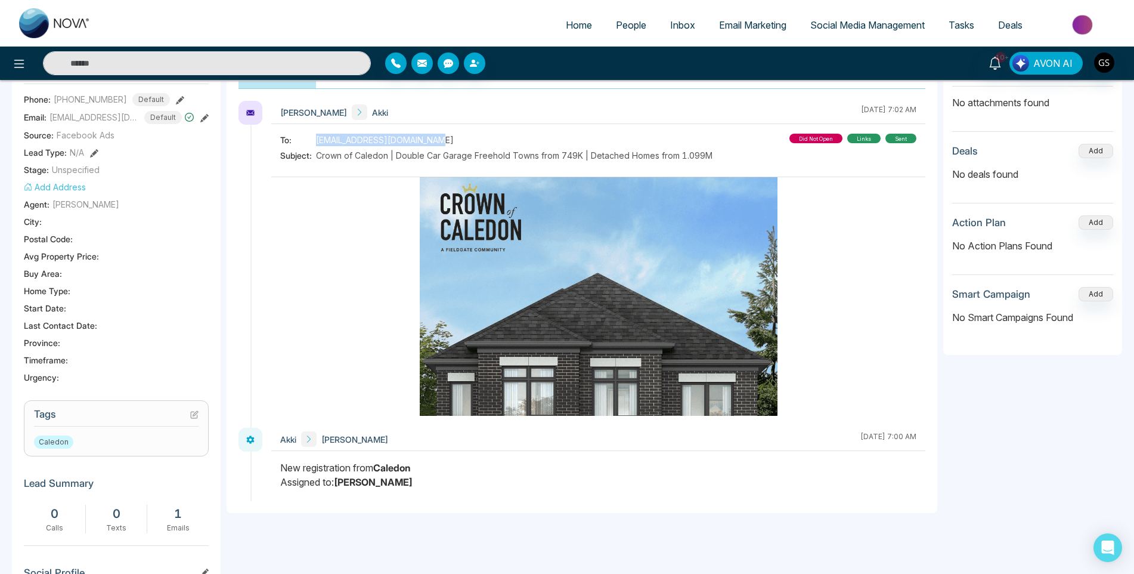
scroll to position [179, 0]
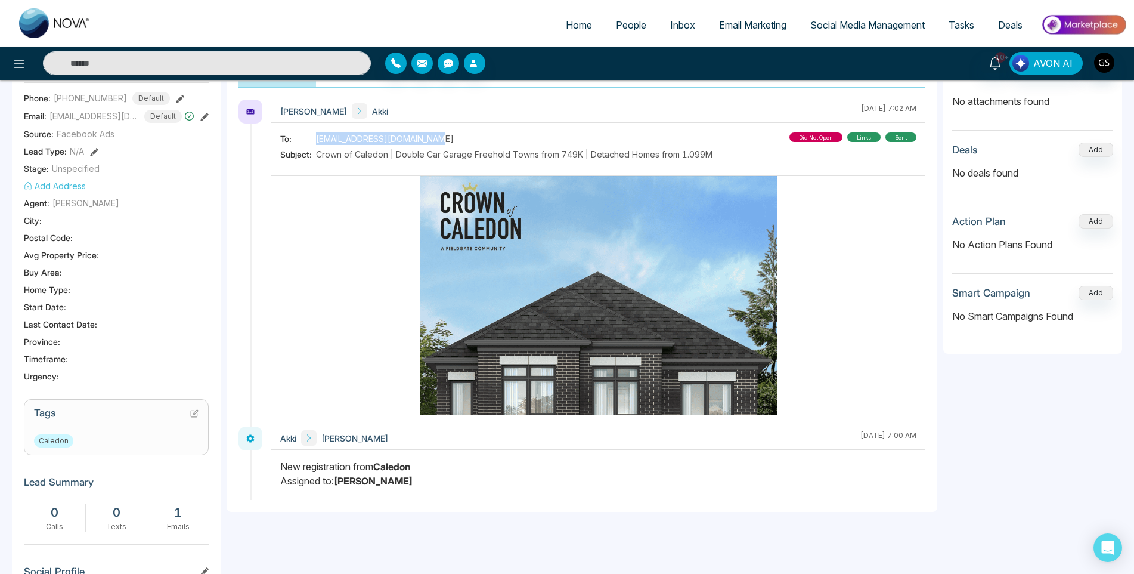
click at [191, 413] on icon at bounding box center [194, 413] width 8 height 8
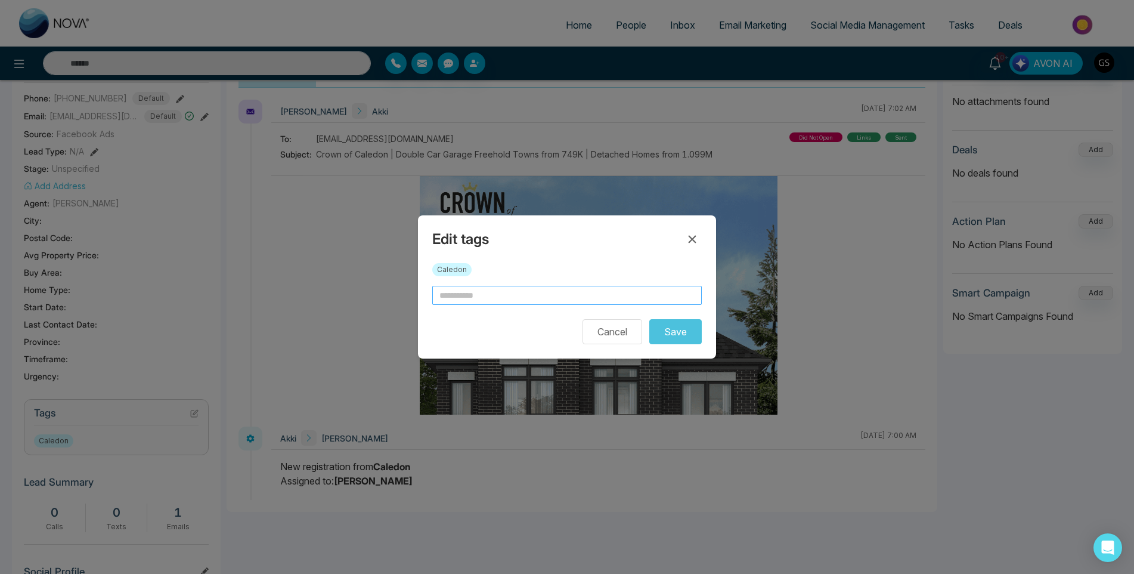
click at [507, 299] on input "text" at bounding box center [567, 295] width 270 height 19
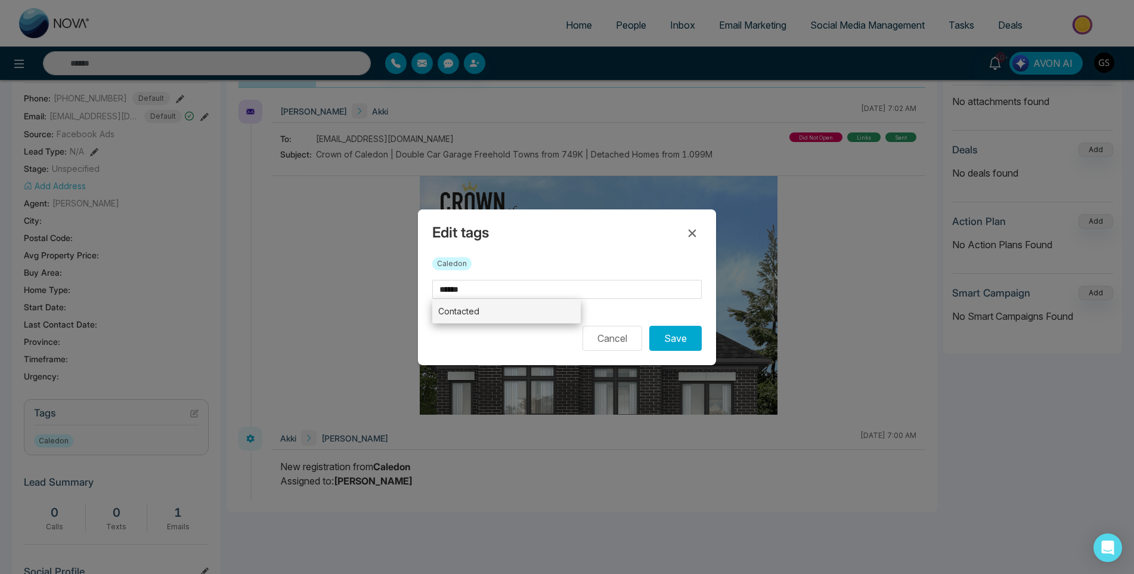
click at [474, 307] on li "Contacted" at bounding box center [506, 311] width 149 height 24
type input "*********"
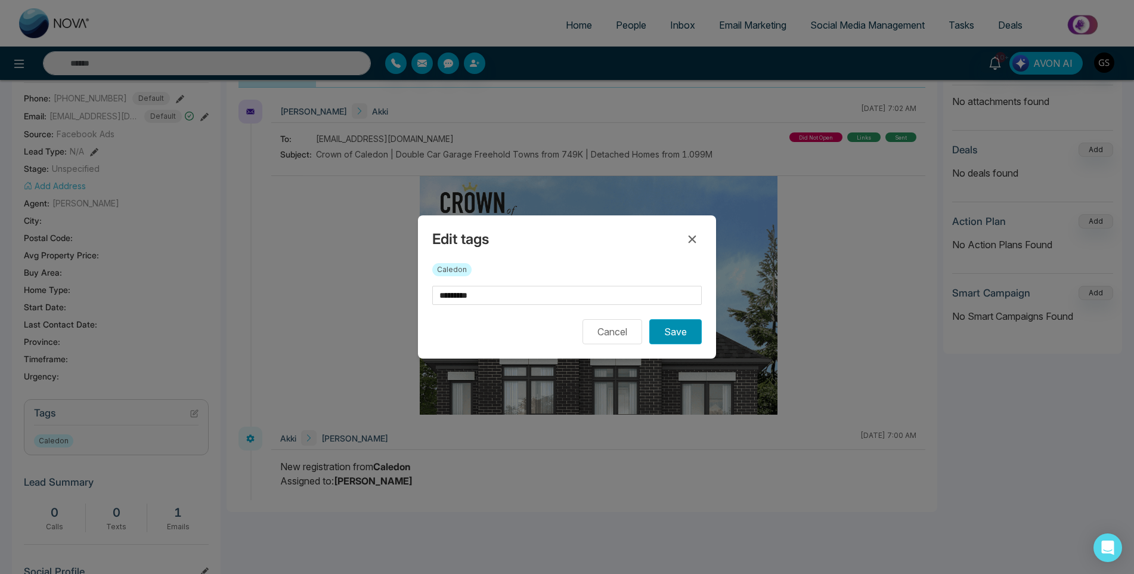
click at [678, 340] on button "Save" at bounding box center [675, 331] width 52 height 25
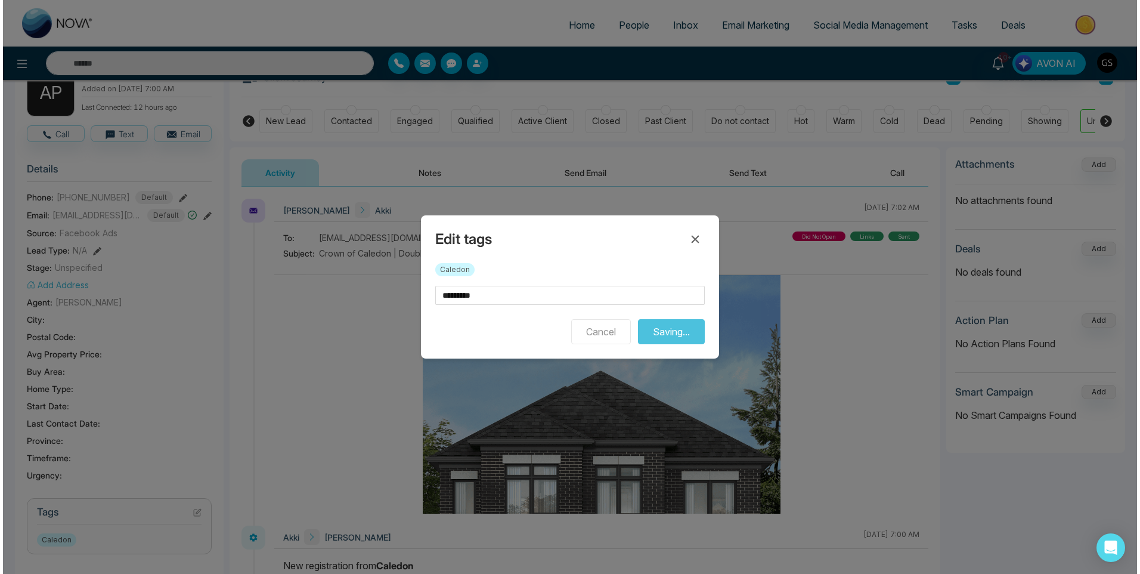
scroll to position [0, 0]
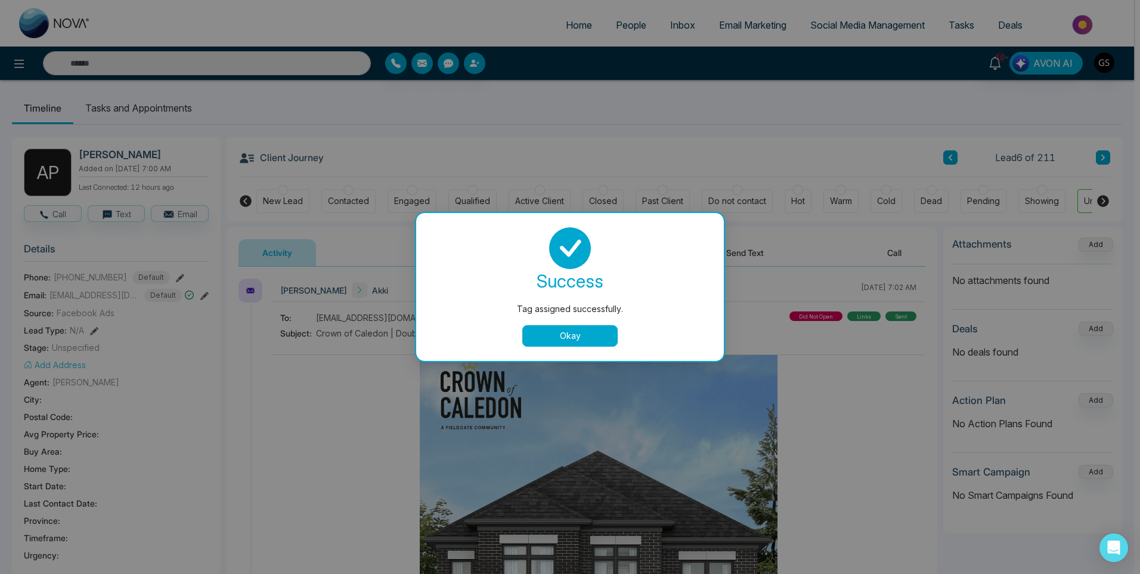
click at [550, 336] on button "Okay" at bounding box center [569, 335] width 95 height 21
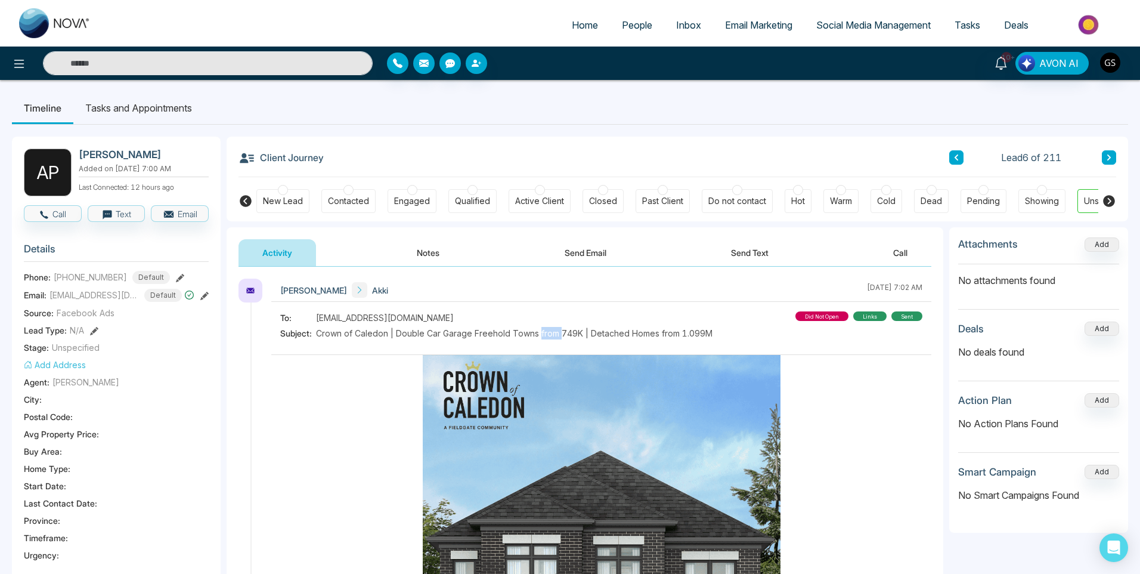
click at [550, 336] on span "Crown of Caledon | Double Car Garage Freehold Towns from 749K | Detached Homes …" at bounding box center [514, 333] width 397 height 13
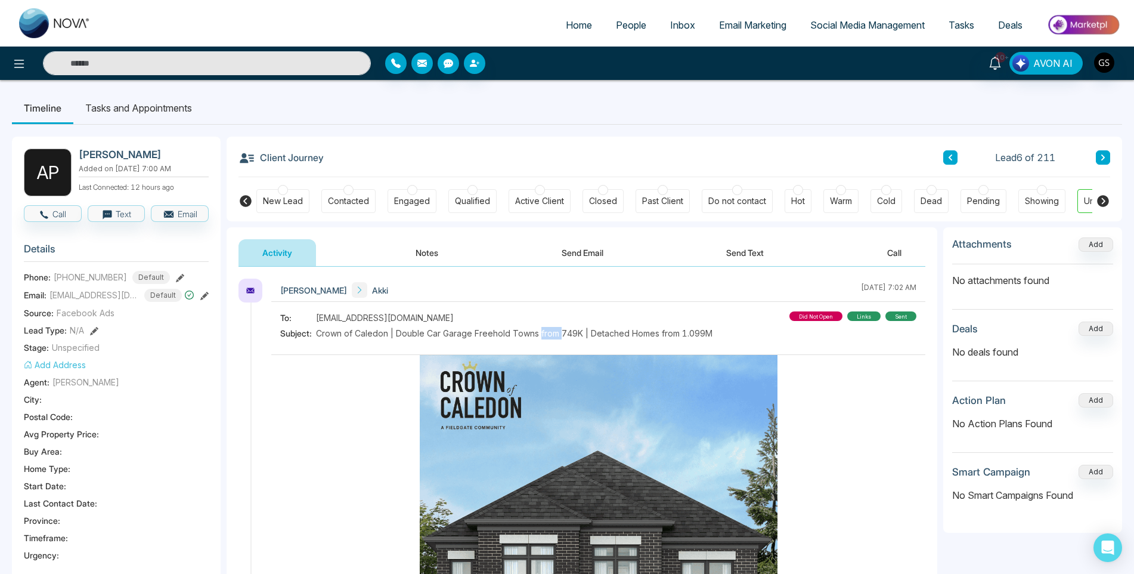
click at [419, 250] on button "Notes" at bounding box center [427, 252] width 70 height 27
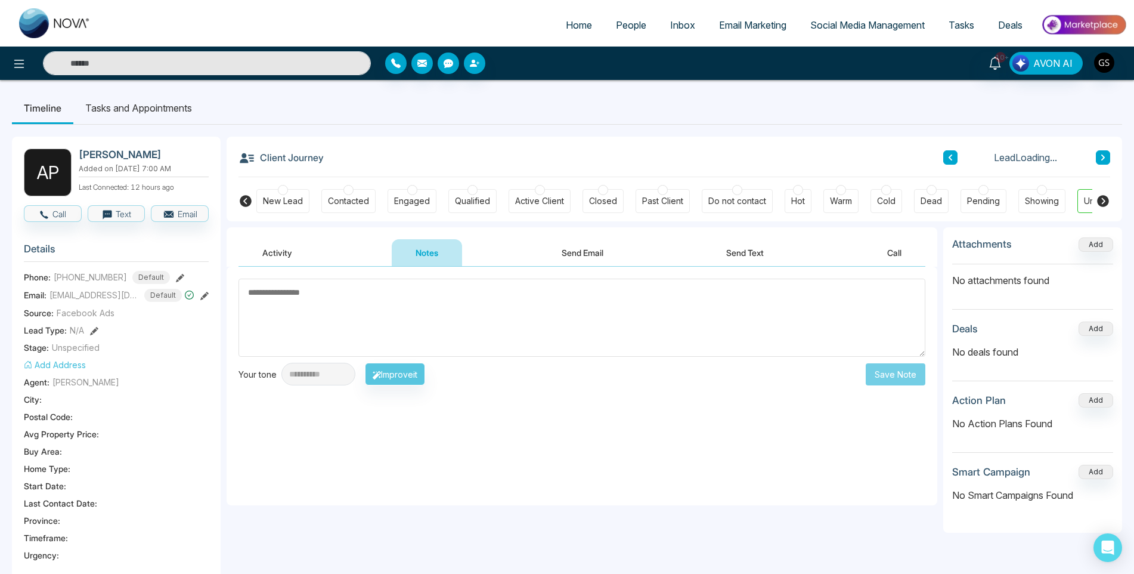
click at [372, 326] on textarea at bounding box center [582, 318] width 687 height 78
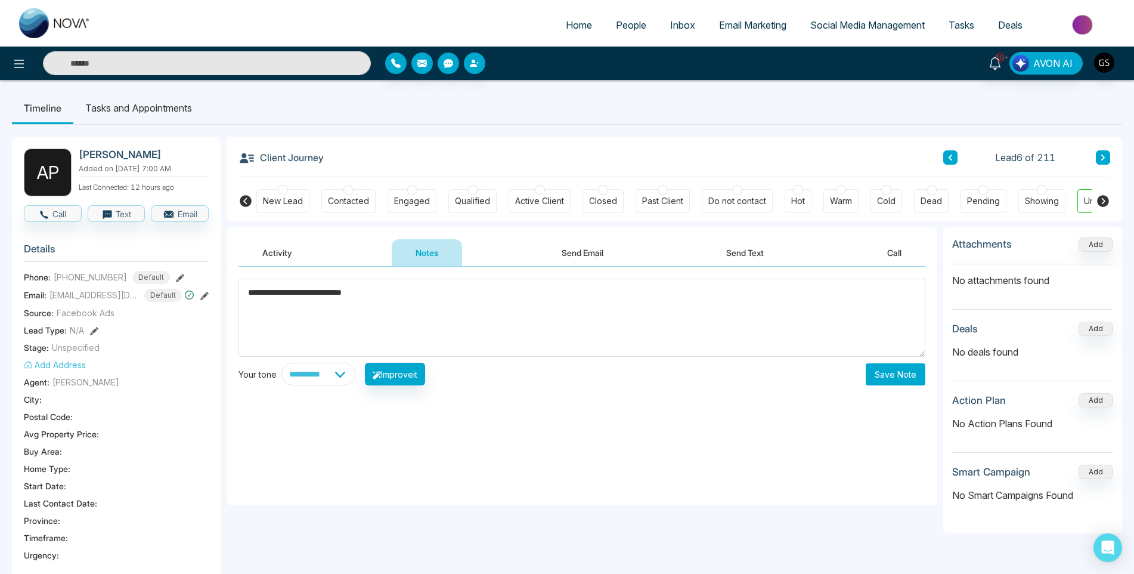
type textarea "**********"
click at [888, 372] on button "Save Note" at bounding box center [896, 374] width 60 height 22
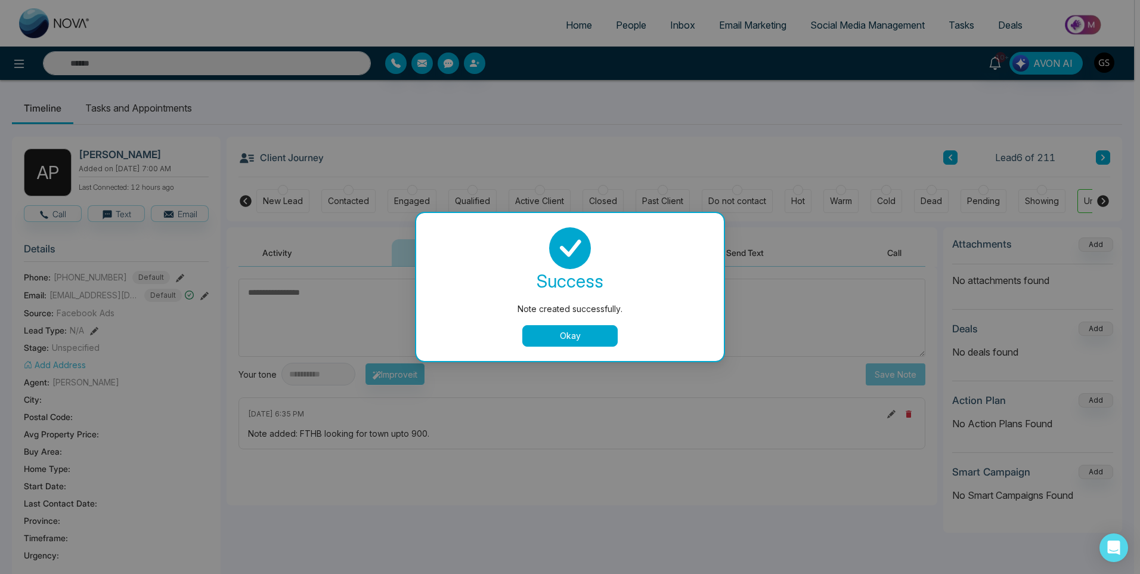
click at [592, 348] on div "success Note created successfully. Okay" at bounding box center [570, 287] width 308 height 148
click at [593, 336] on button "Okay" at bounding box center [569, 335] width 95 height 21
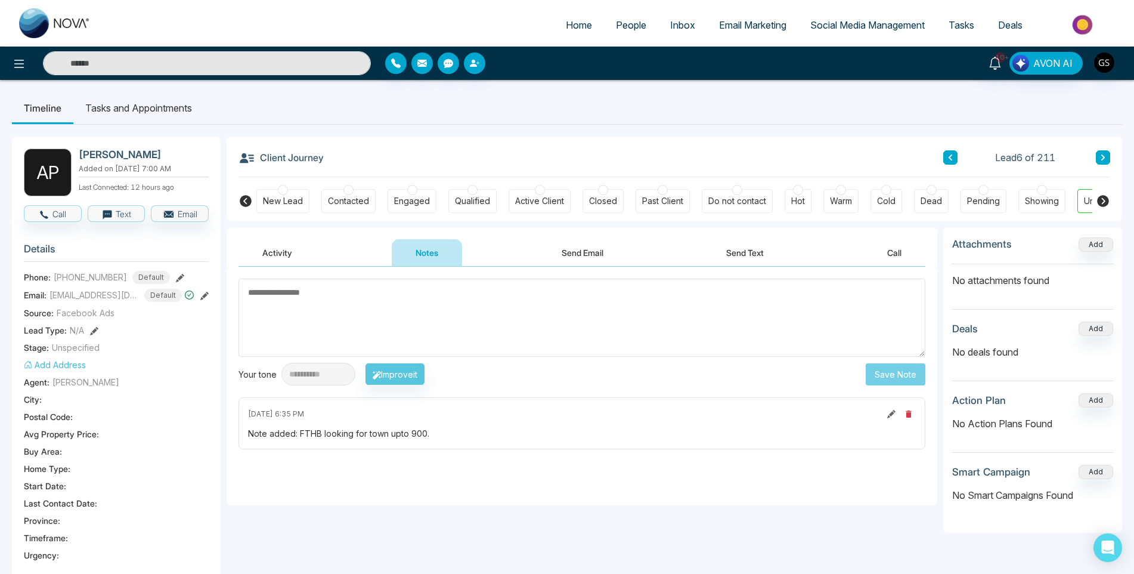
click at [895, 412] on icon at bounding box center [891, 414] width 8 height 8
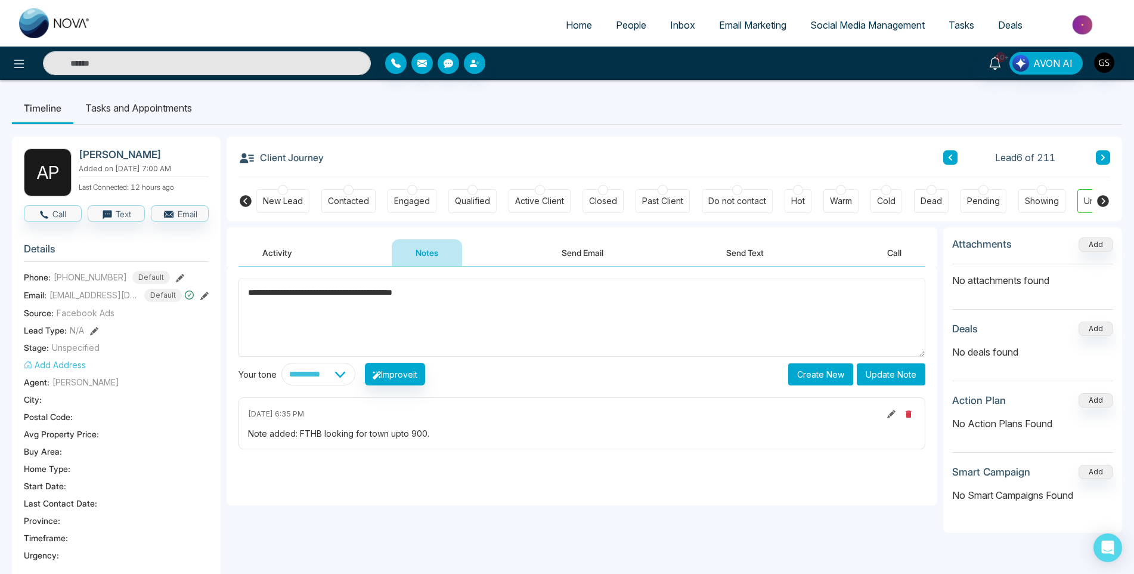
type textarea "**********"
click at [887, 382] on button "Update Note" at bounding box center [891, 374] width 69 height 22
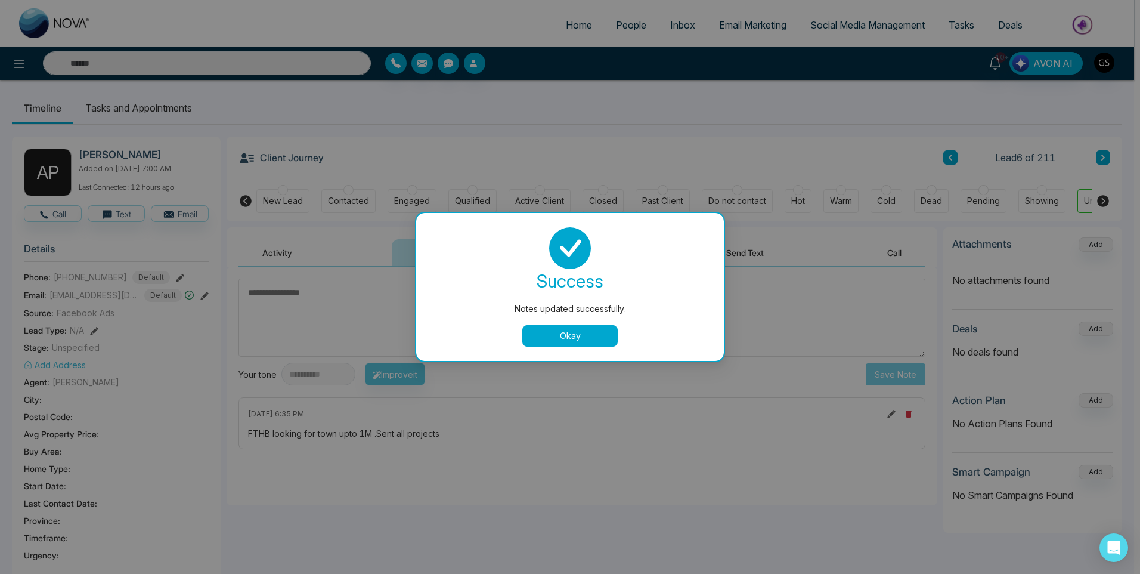
click at [670, 39] on div "Notes updated successfully. success Notes updated successfully. Okay" at bounding box center [570, 287] width 1140 height 574
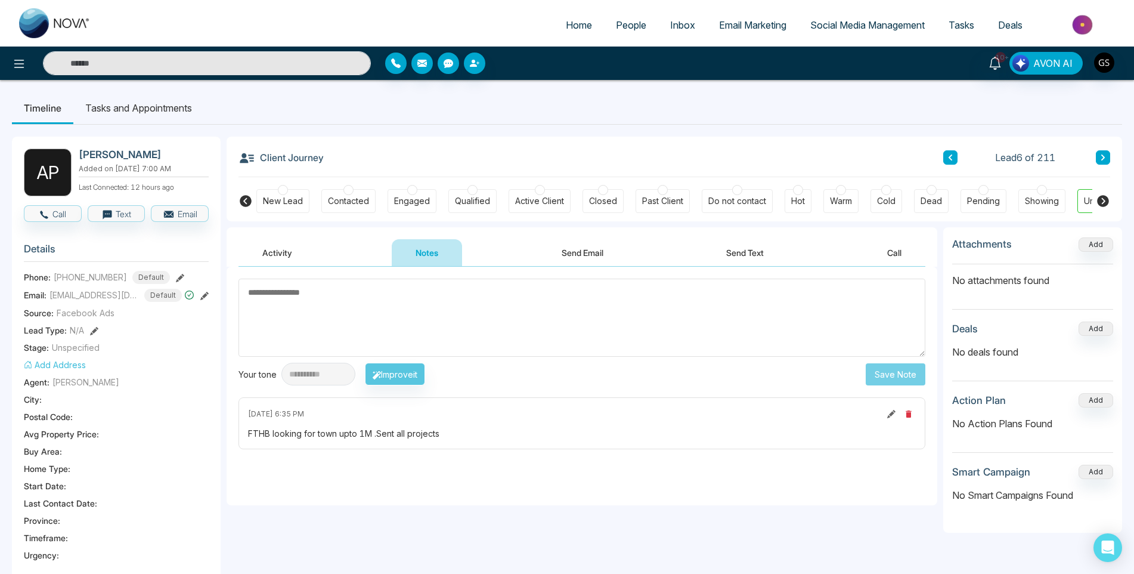
click at [635, 22] on span "People" at bounding box center [631, 25] width 30 height 12
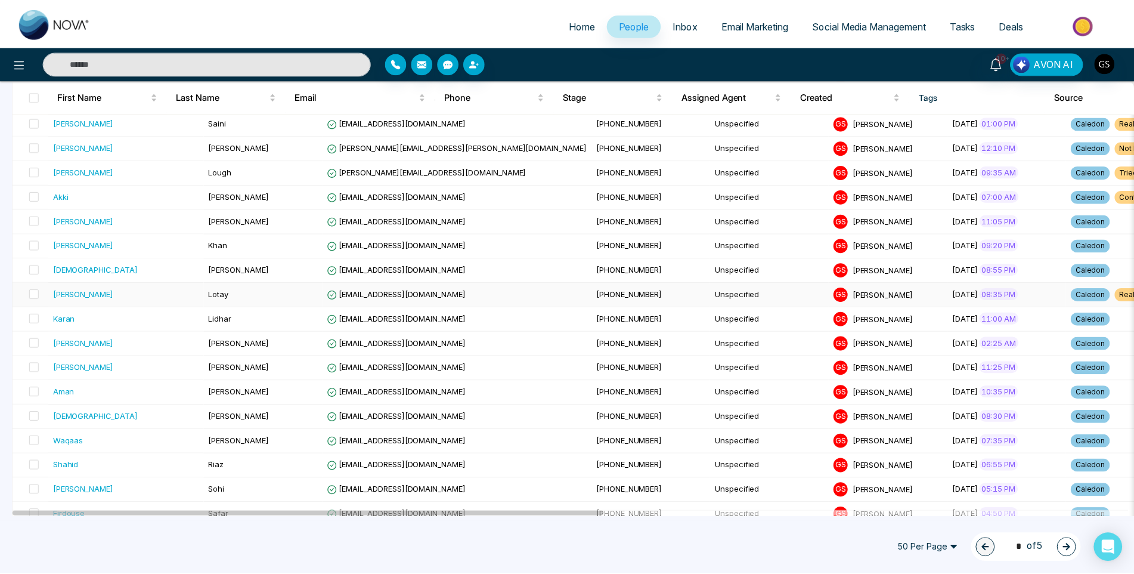
scroll to position [239, 0]
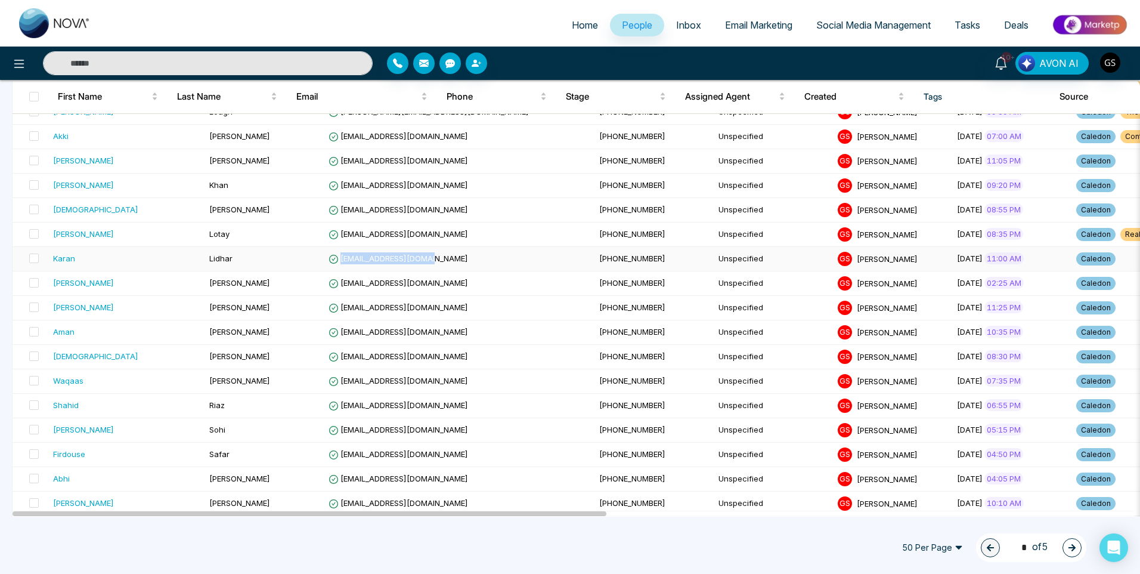
drag, startPoint x: 391, startPoint y: 261, endPoint x: 303, endPoint y: 264, distance: 88.3
click at [324, 264] on td "[EMAIL_ADDRESS][DOMAIN_NAME]" at bounding box center [459, 259] width 271 height 24
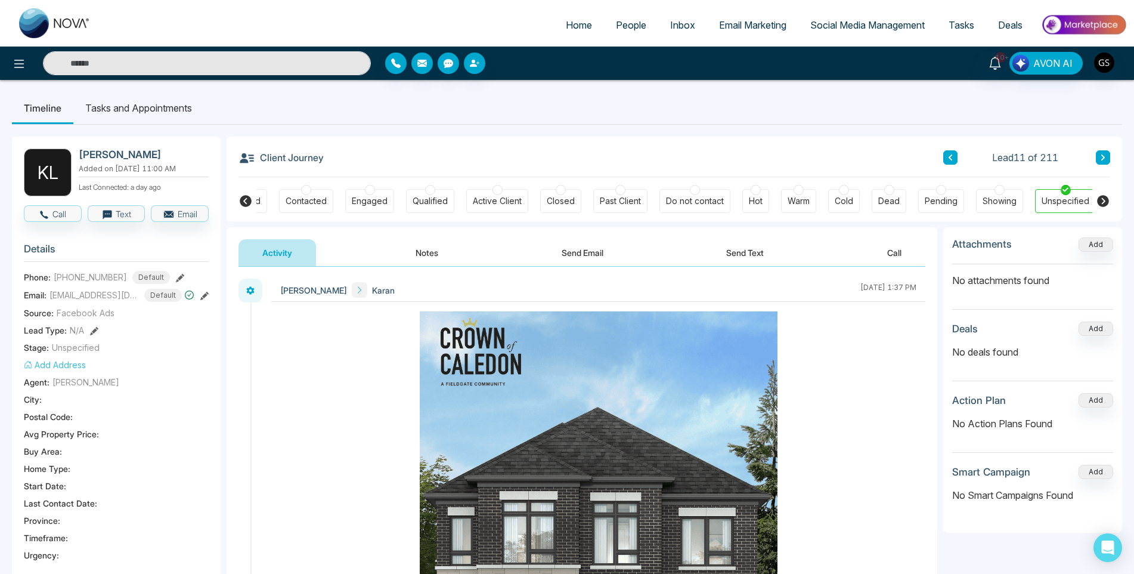
scroll to position [0, 46]
click at [50, 301] on span "[EMAIL_ADDRESS][DOMAIN_NAME]" at bounding box center [94, 295] width 89 height 13
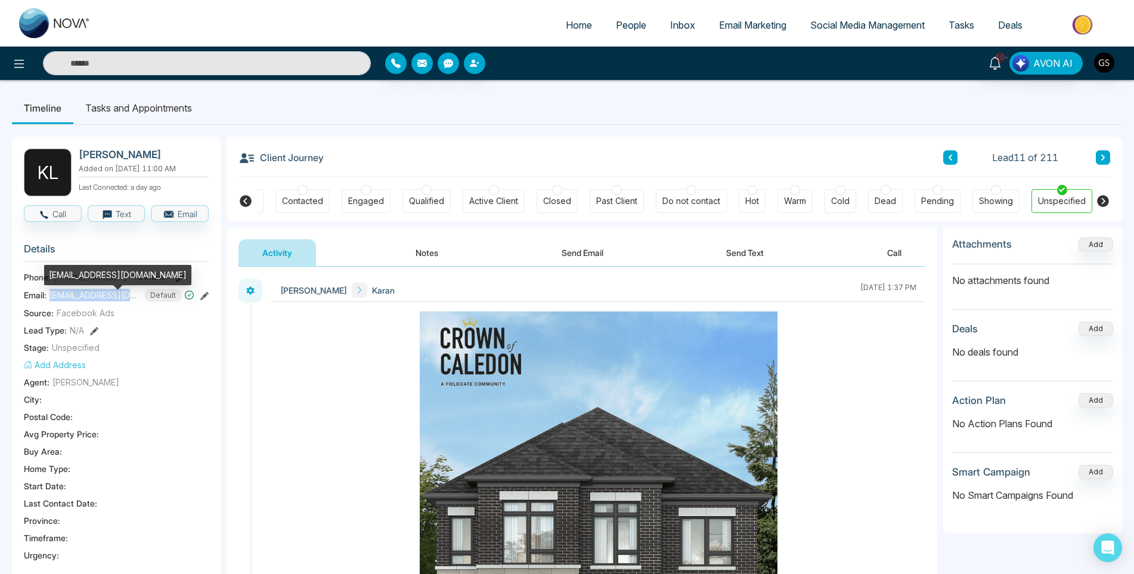
drag, startPoint x: 50, startPoint y: 304, endPoint x: 113, endPoint y: 305, distance: 63.2
click at [113, 301] on span "[EMAIL_ADDRESS][DOMAIN_NAME]" at bounding box center [94, 295] width 89 height 13
copy span "[EMAIL_ADDRESS]"
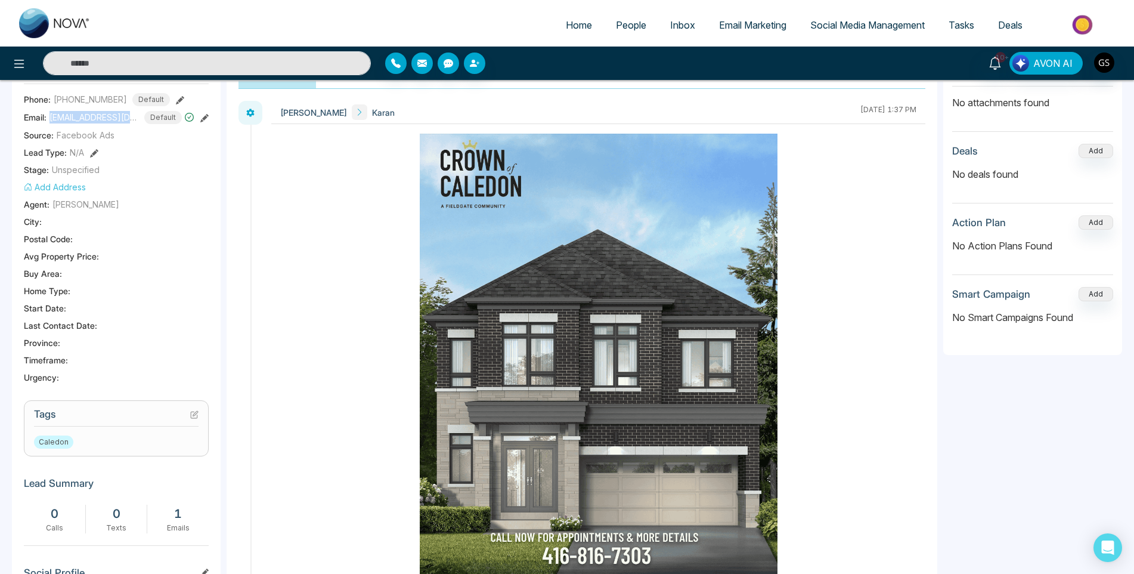
scroll to position [179, 0]
click at [193, 417] on icon at bounding box center [194, 413] width 8 height 8
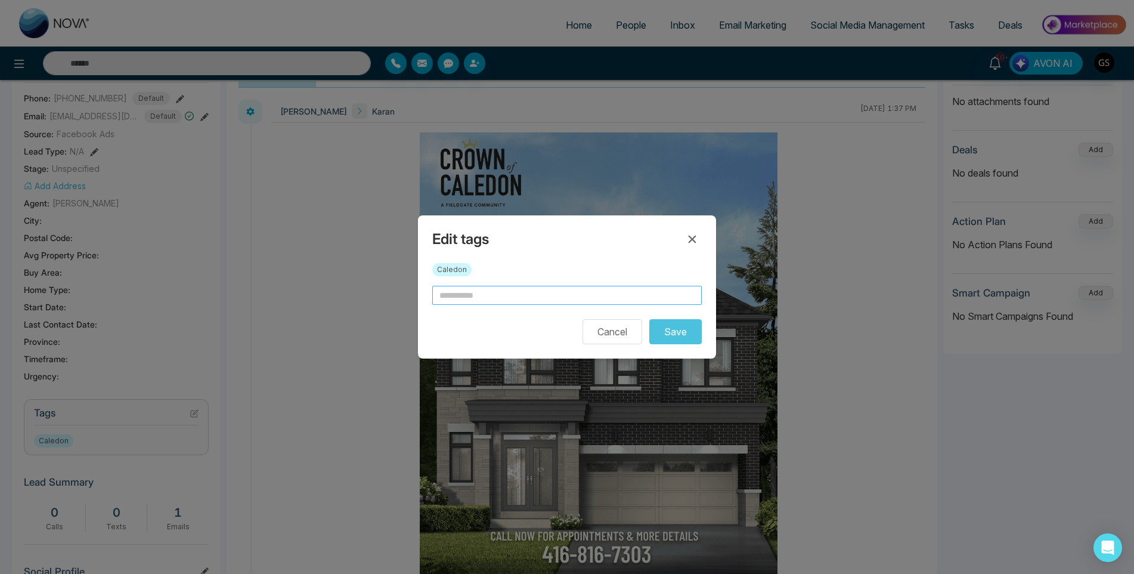
click at [506, 295] on input "text" at bounding box center [567, 295] width 270 height 19
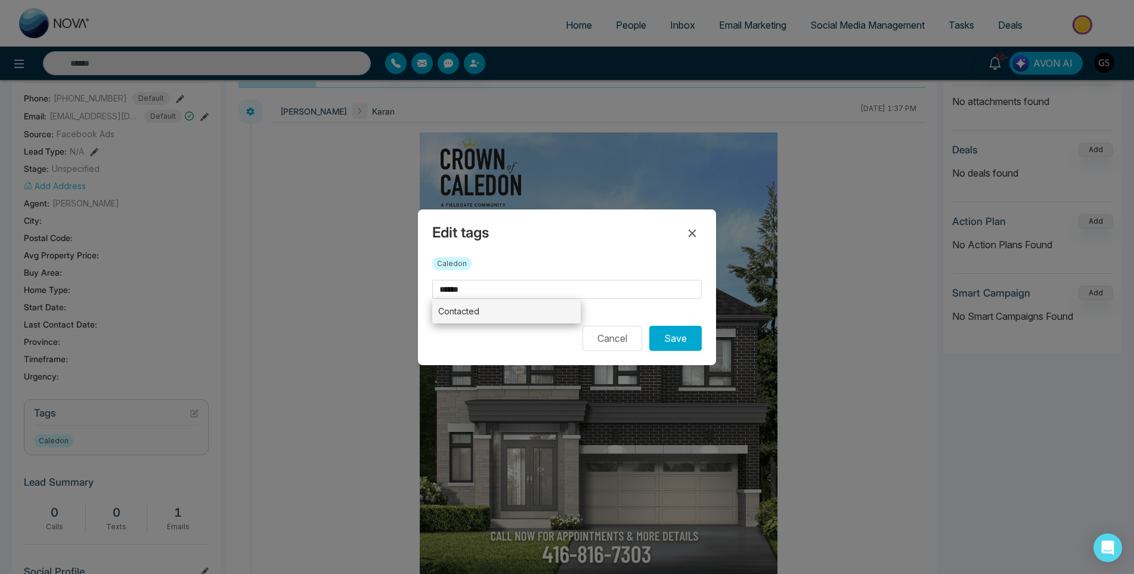
click at [521, 312] on li "Contacted" at bounding box center [506, 311] width 149 height 24
type input "*********"
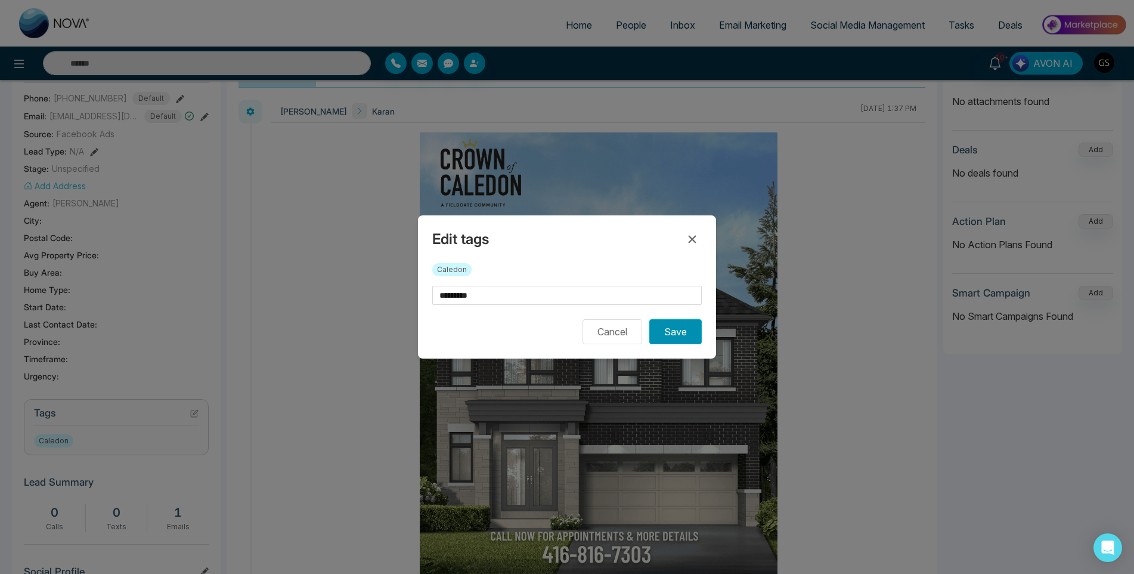
click at [659, 332] on button "Save" at bounding box center [675, 331] width 52 height 25
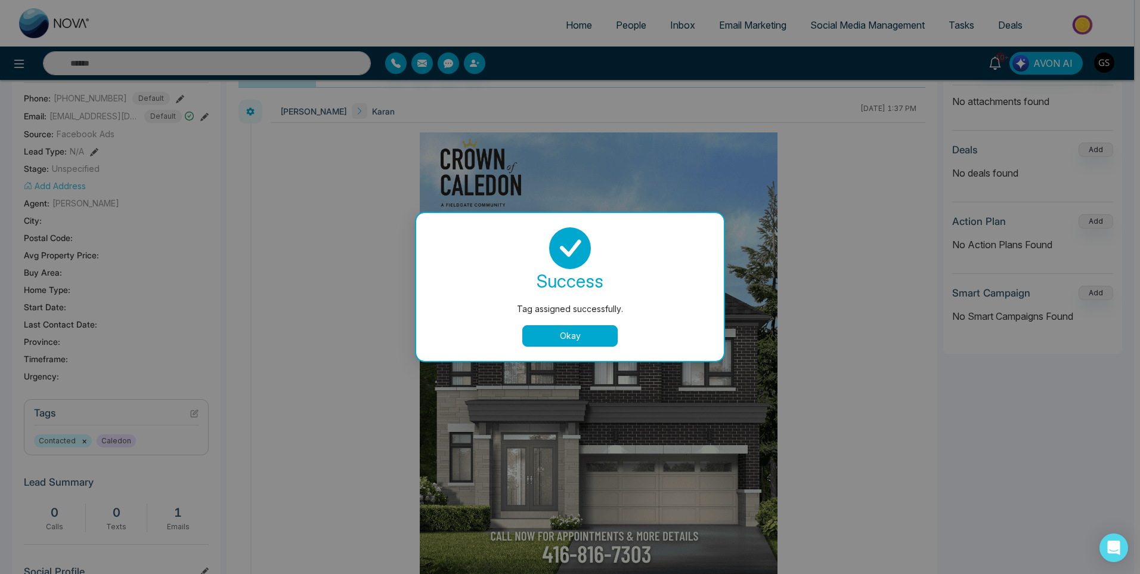
click at [580, 337] on button "Okay" at bounding box center [569, 335] width 95 height 21
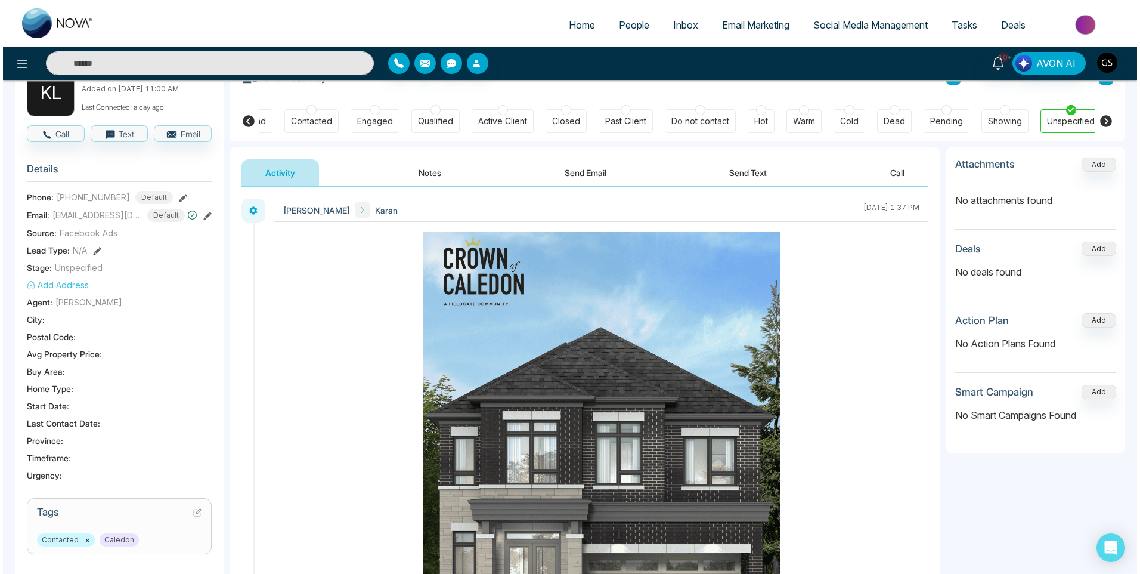
scroll to position [0, 0]
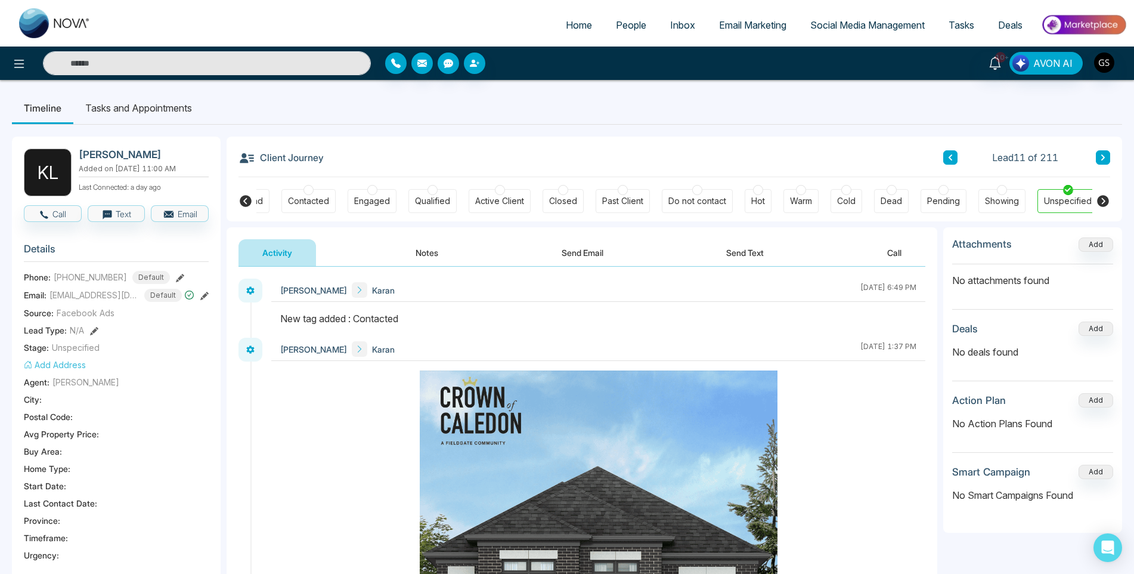
click at [420, 257] on button "Notes" at bounding box center [427, 252] width 70 height 27
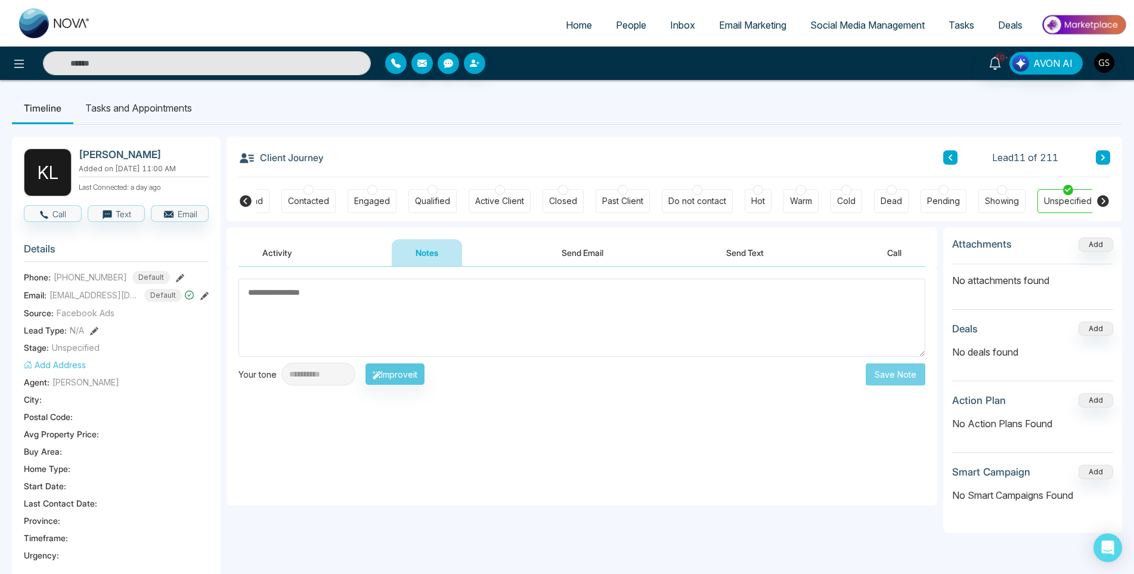
click at [333, 324] on textarea at bounding box center [582, 318] width 687 height 78
click at [264, 291] on textarea "**********" at bounding box center [582, 318] width 687 height 78
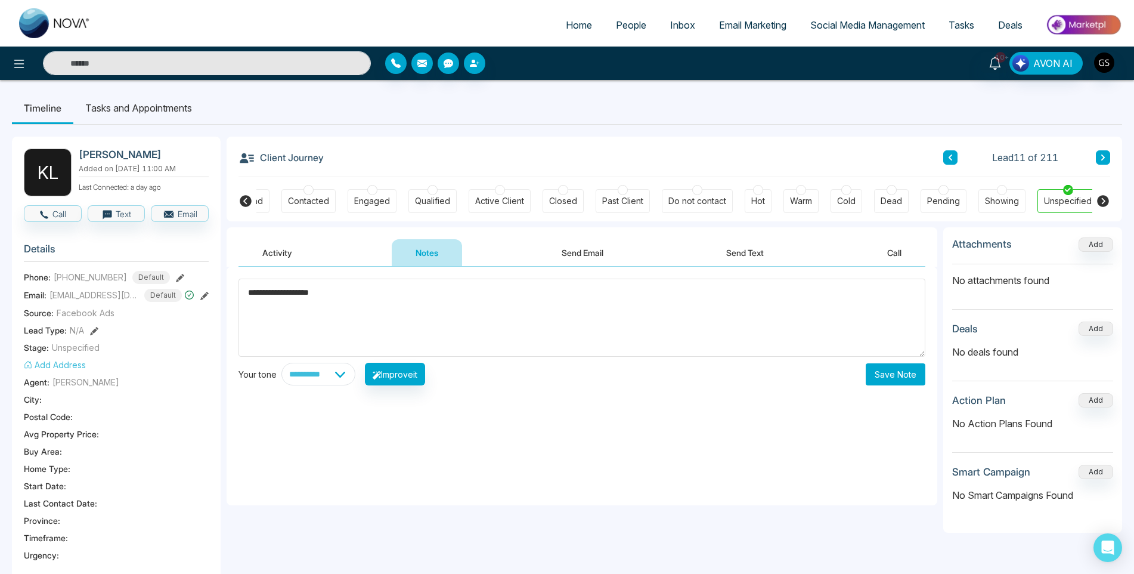
type textarea "**********"
click at [905, 373] on button "Save Note" at bounding box center [896, 374] width 60 height 22
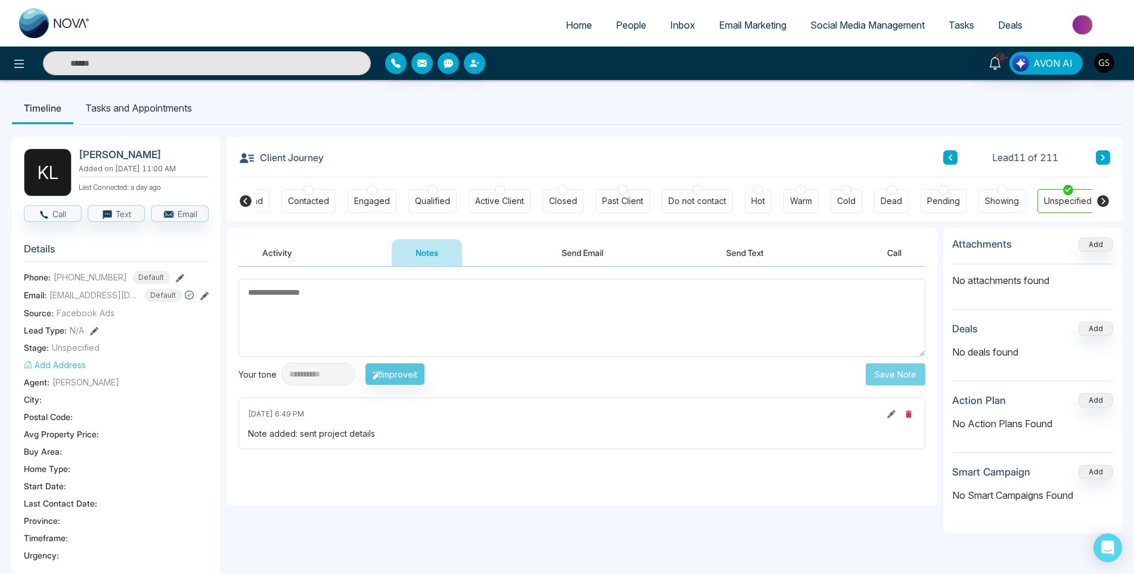
click at [638, 29] on span "People" at bounding box center [631, 25] width 30 height 12
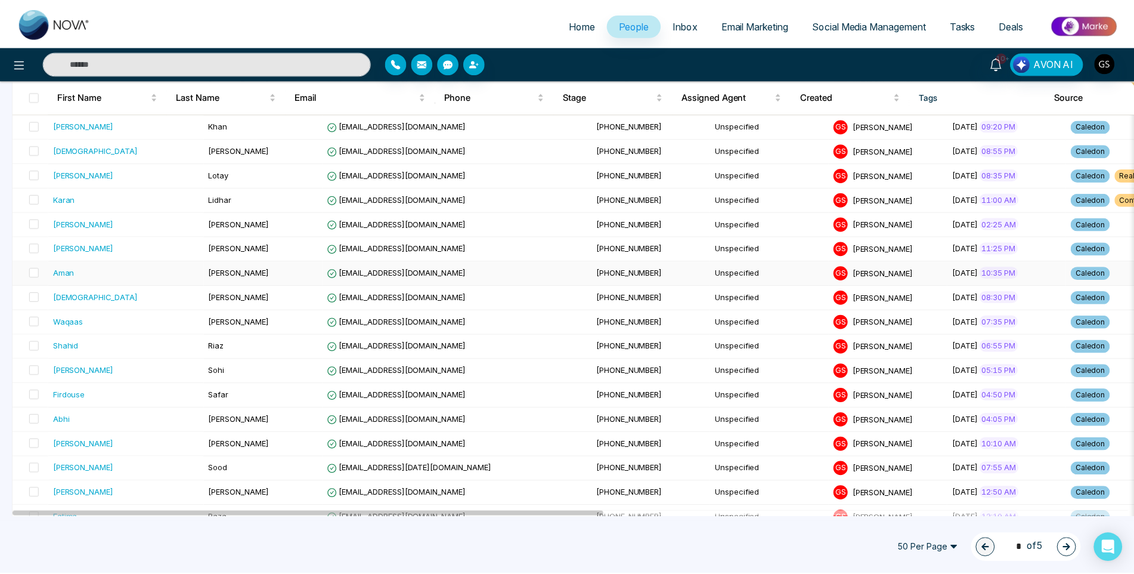
scroll to position [358, 0]
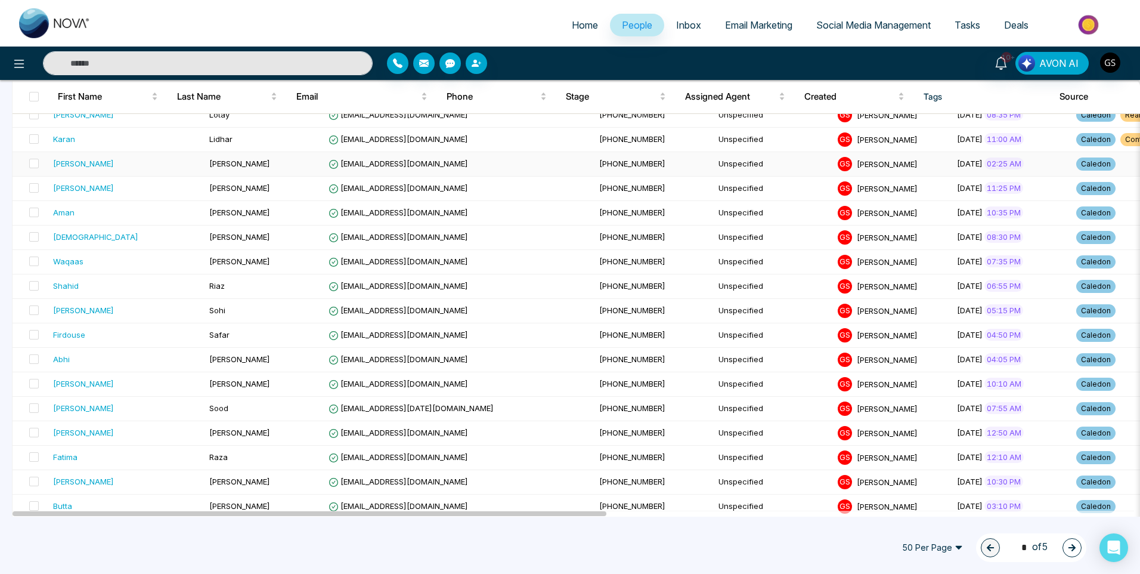
click at [218, 164] on td "[PERSON_NAME]" at bounding box center [264, 164] width 119 height 24
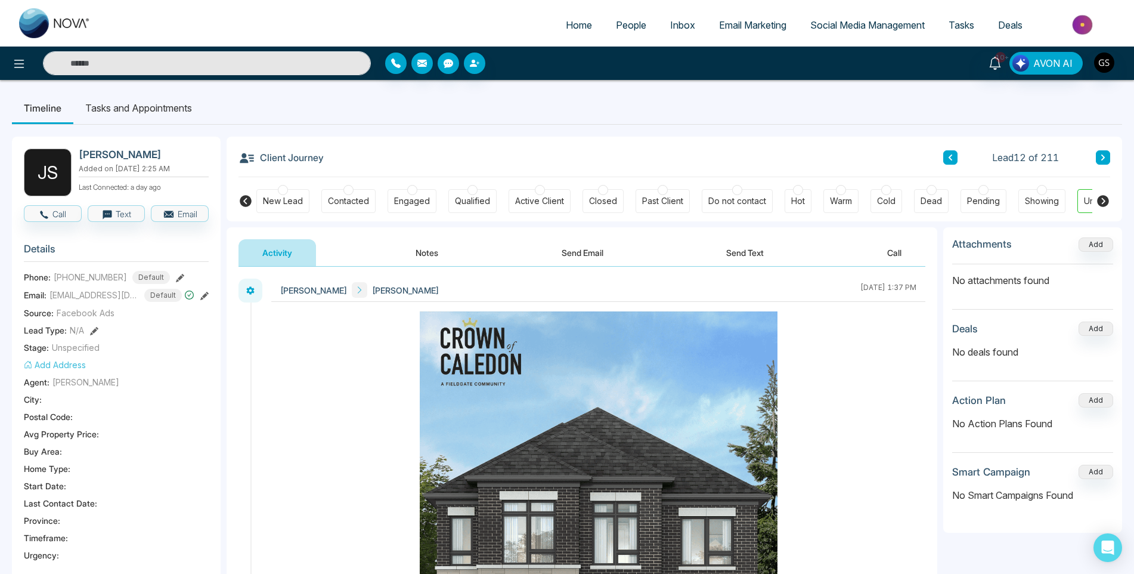
click at [420, 257] on button "Notes" at bounding box center [427, 252] width 70 height 27
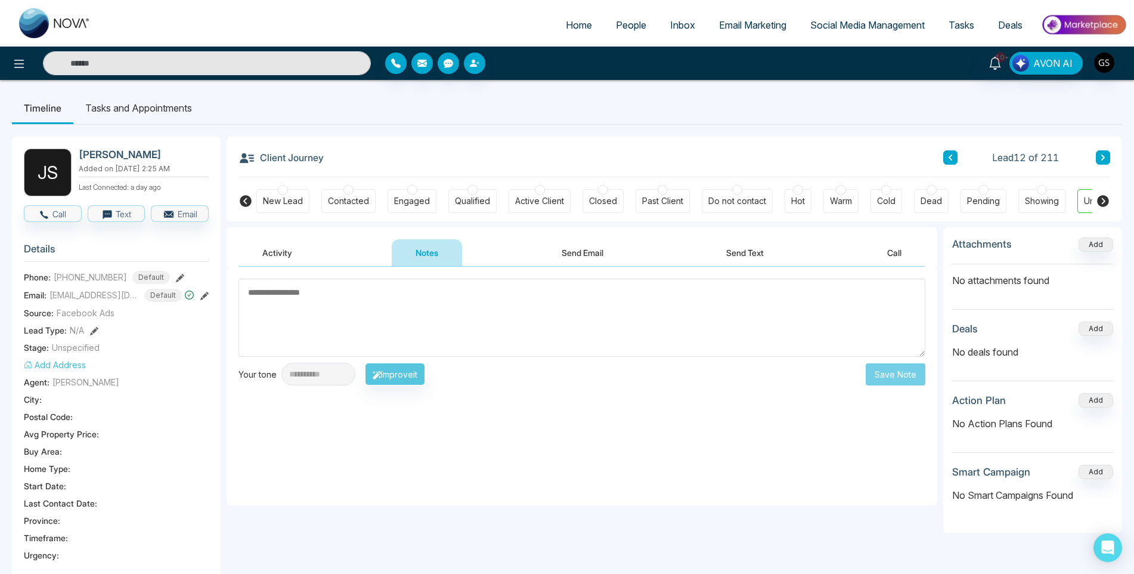
click at [302, 253] on button "Activity" at bounding box center [278, 252] width 78 height 27
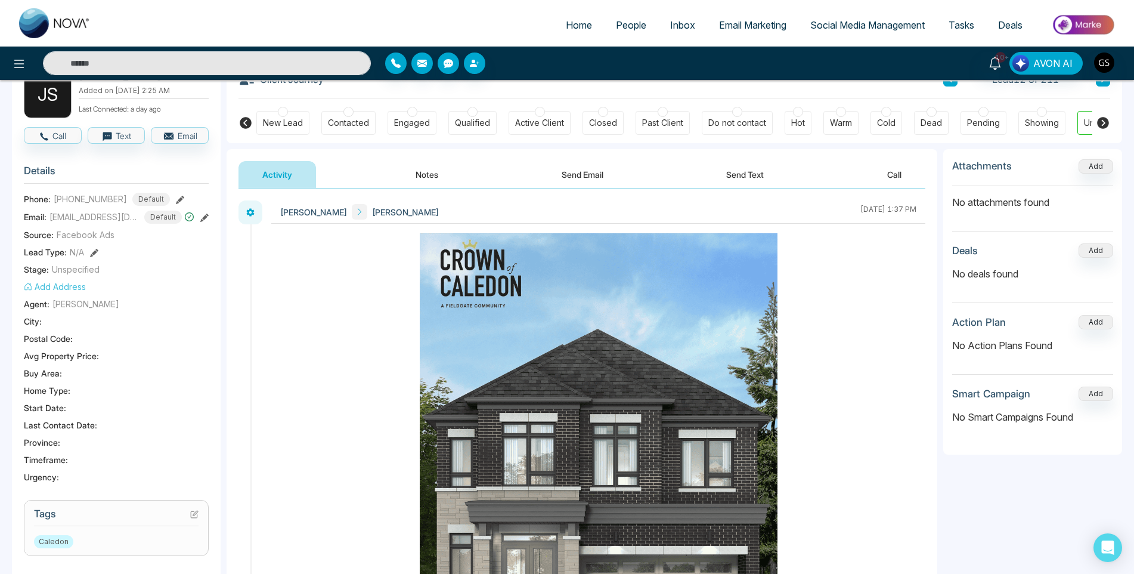
scroll to position [179, 0]
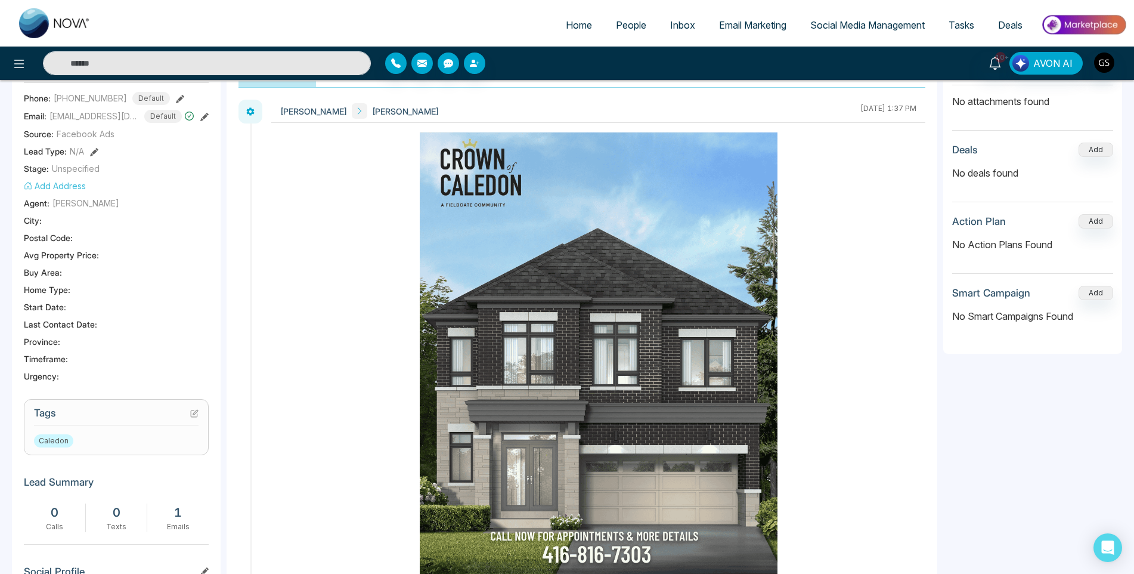
click at [195, 415] on icon at bounding box center [194, 413] width 8 height 8
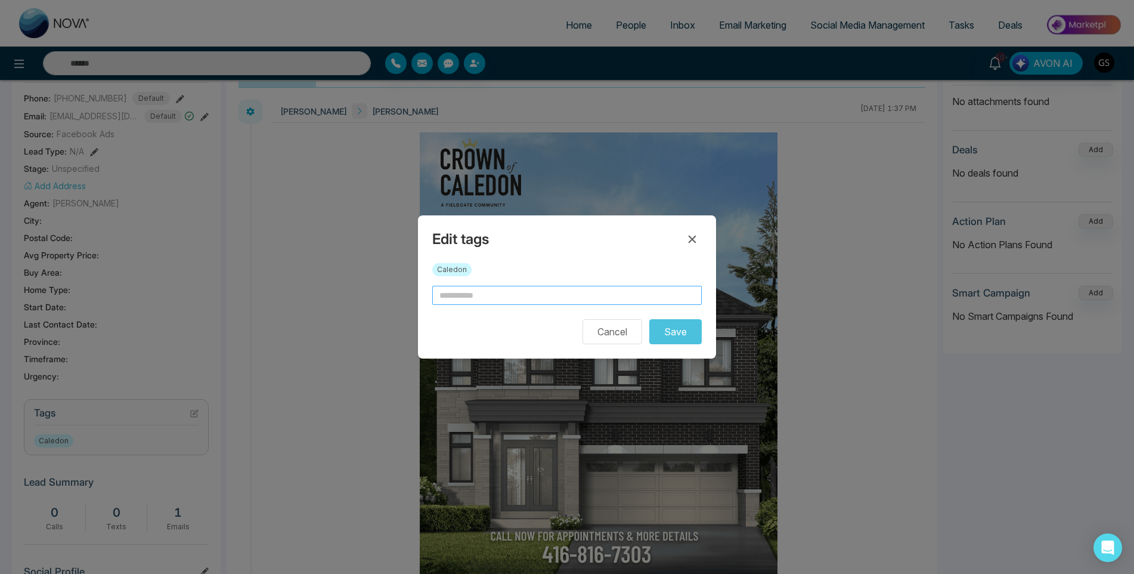
click at [540, 289] on input "text" at bounding box center [567, 295] width 270 height 19
type input "*"
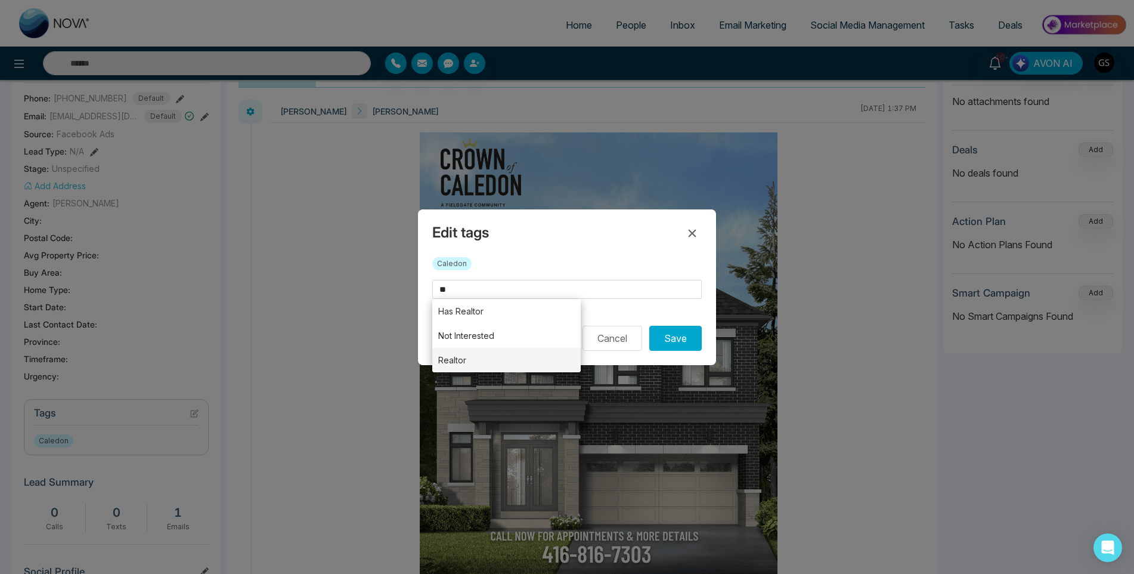
click at [499, 355] on li "Realtor" at bounding box center [506, 360] width 149 height 24
type input "*******"
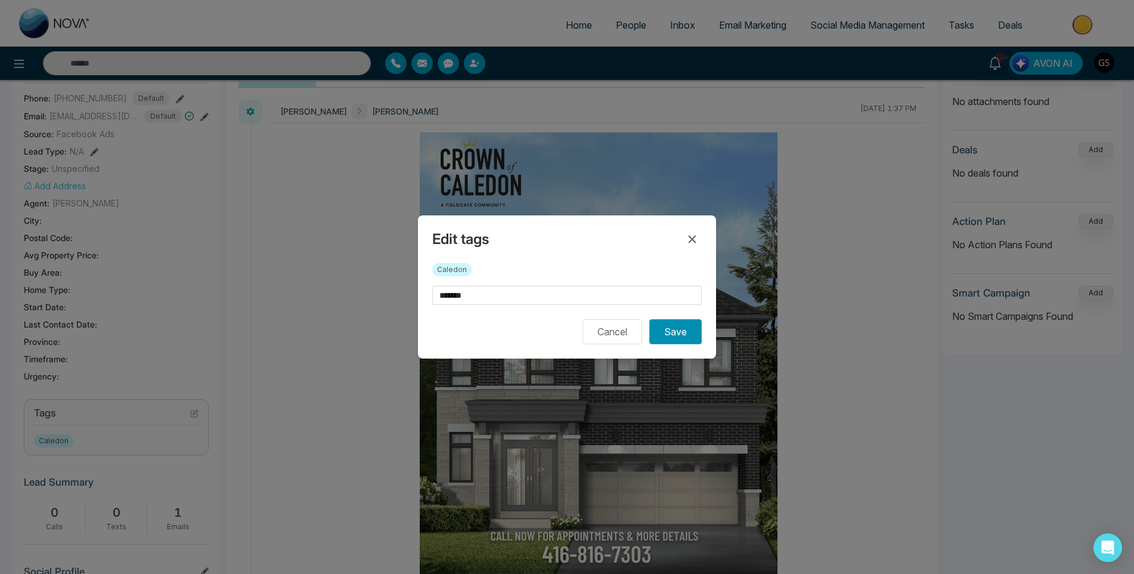
click at [692, 330] on button "Save" at bounding box center [675, 331] width 52 height 25
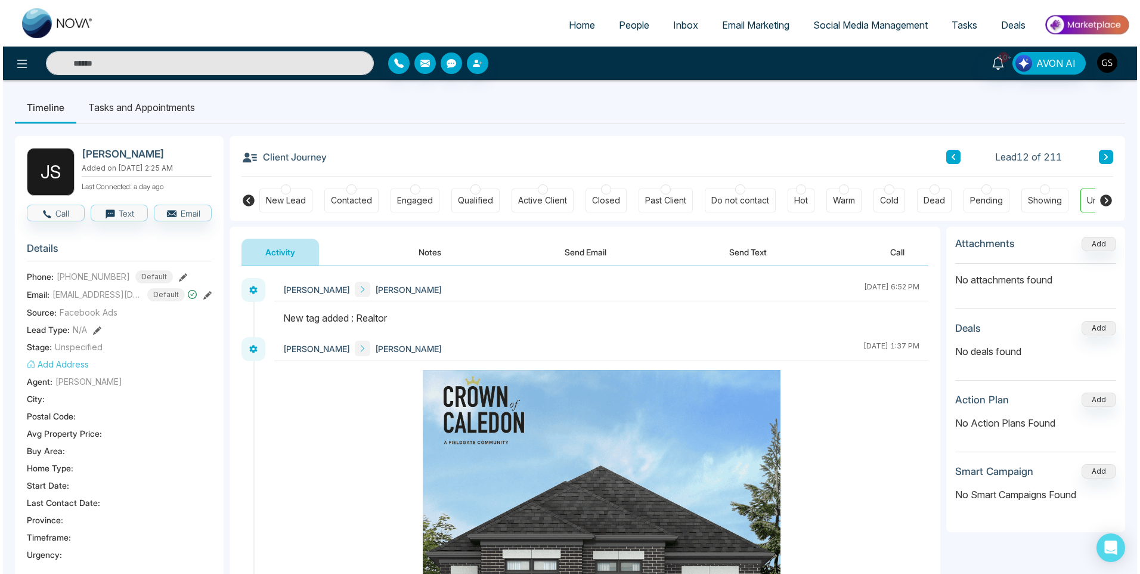
scroll to position [0, 0]
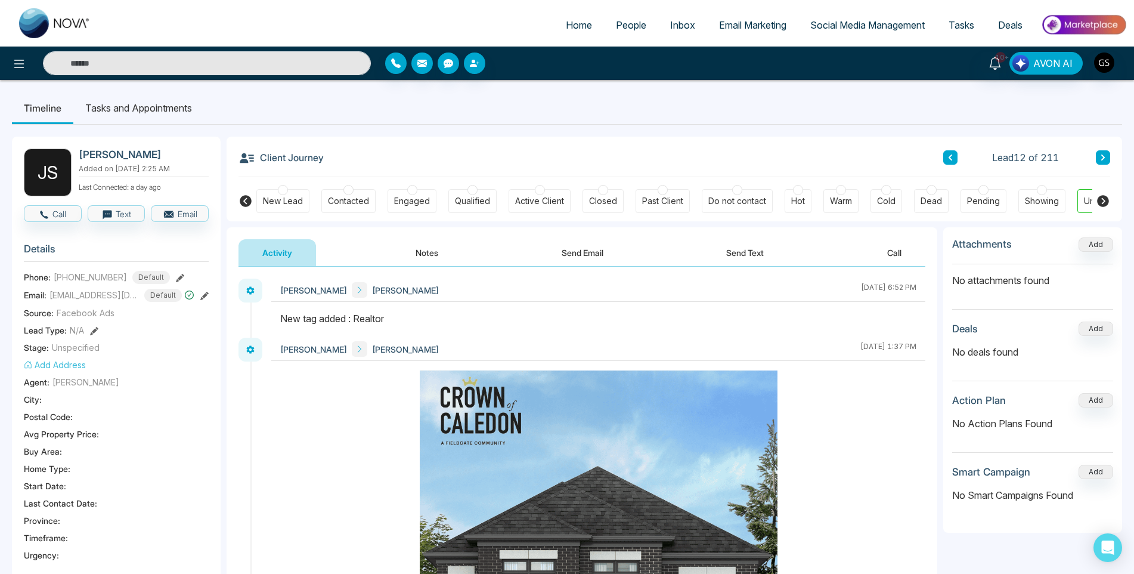
click at [634, 23] on span "People" at bounding box center [631, 25] width 30 height 12
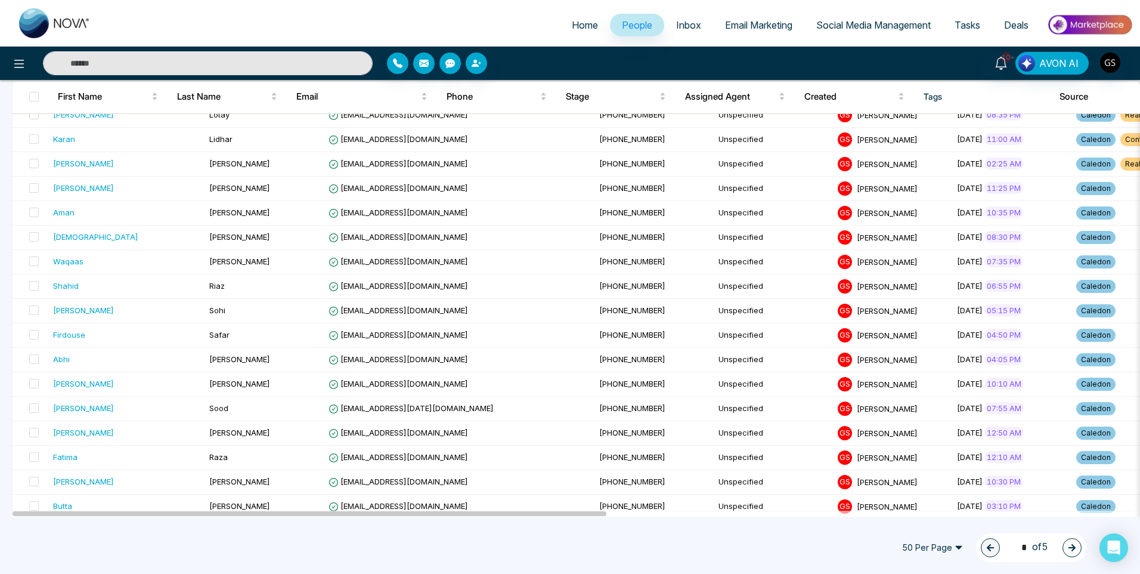
scroll to position [417, 0]
